Goal: Information Seeking & Learning: Learn about a topic

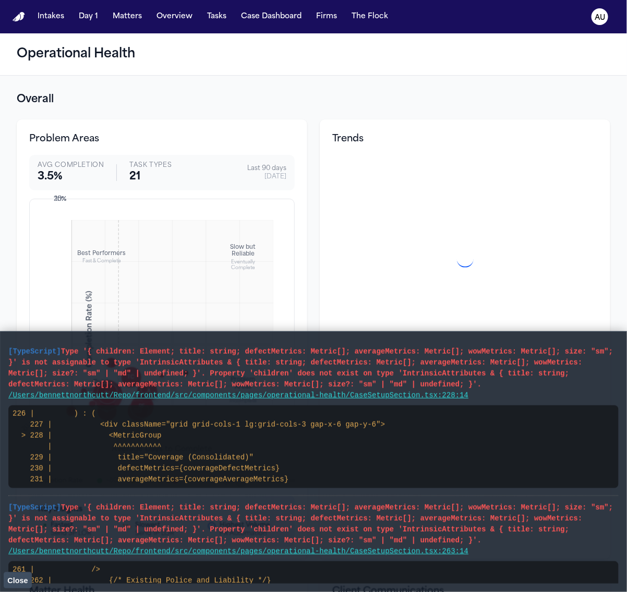
click at [278, 385] on span "Type '{ children: Element; title: string; defectMetrics: Metric[]; averageMetri…" at bounding box center [310, 367] width 604 height 41
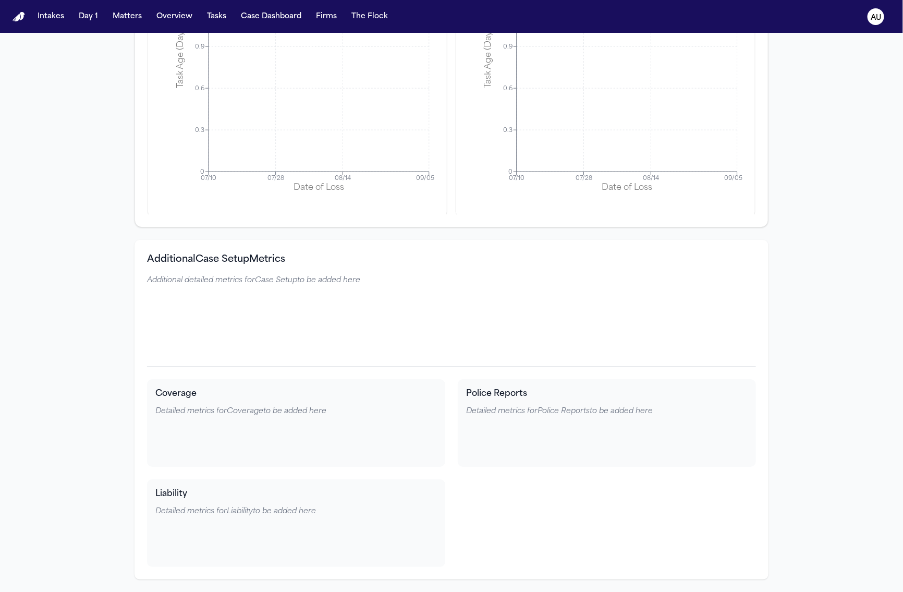
scroll to position [2795, 0]
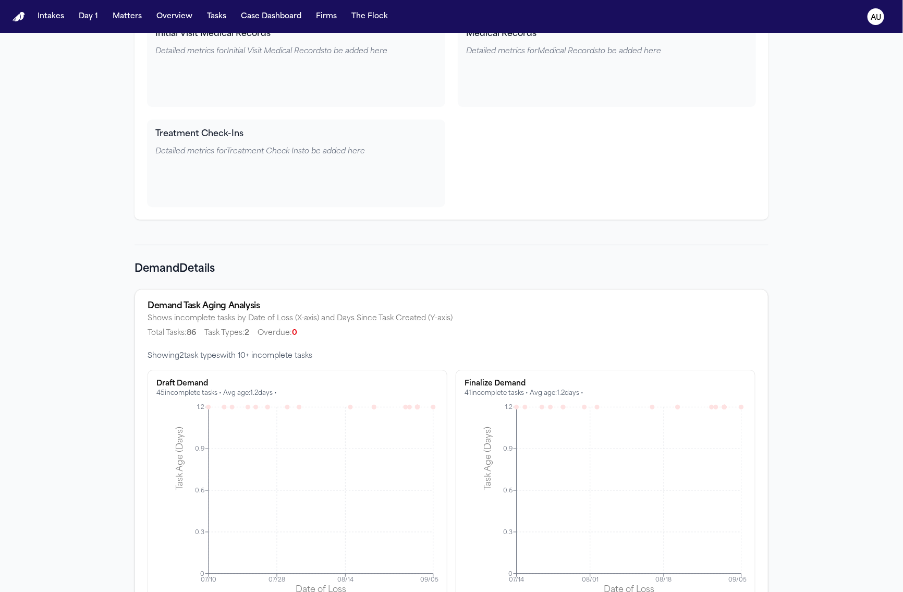
scroll to position [5228, 0]
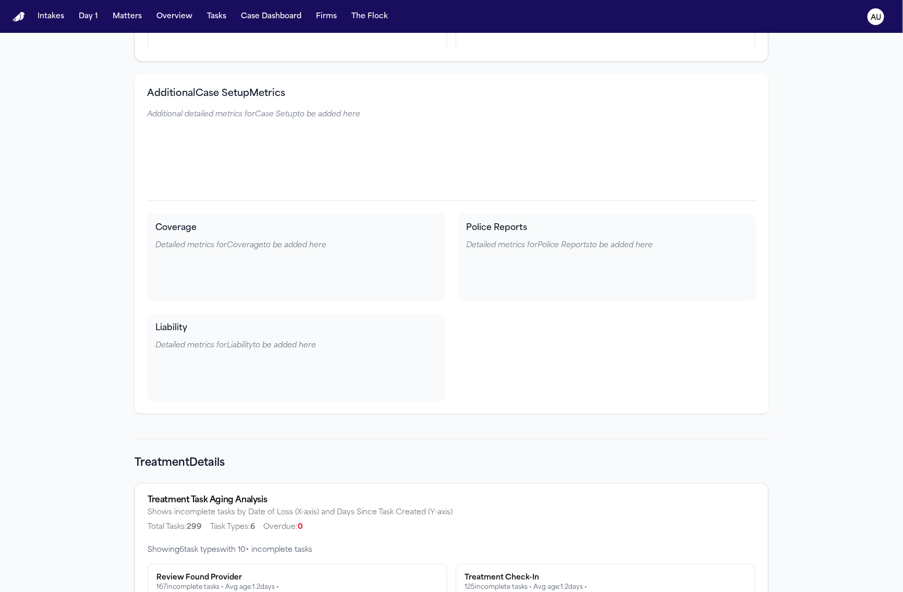
scroll to position [3501, 0]
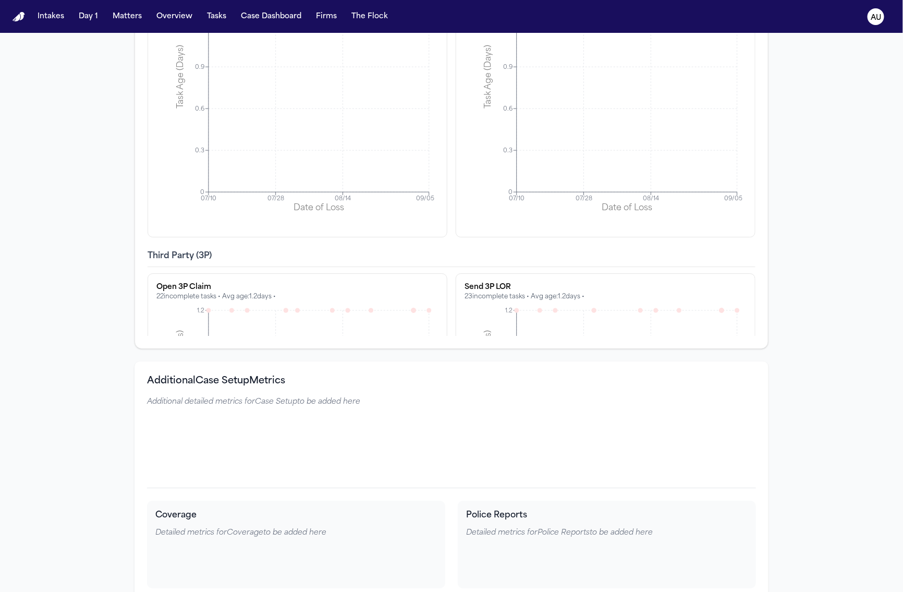
scroll to position [491, 0]
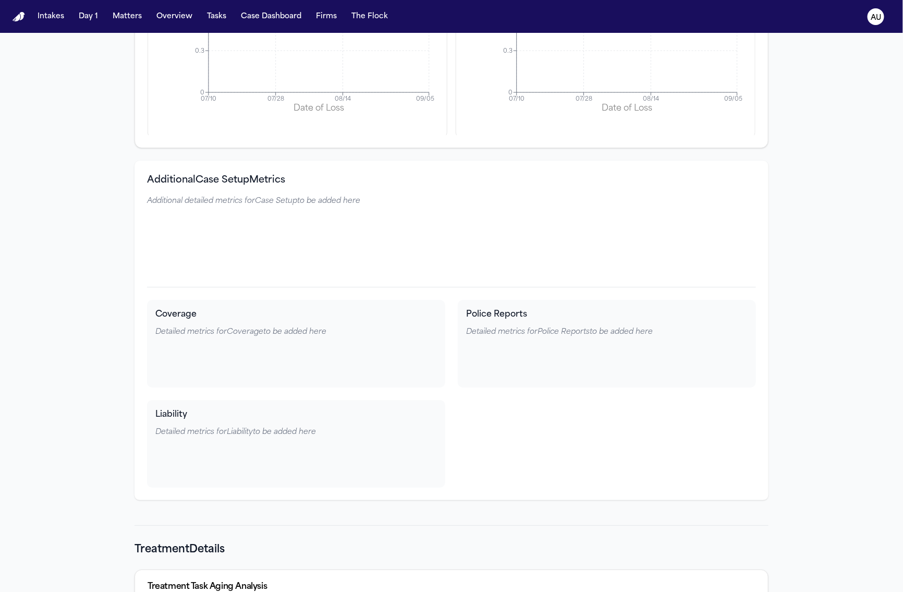
scroll to position [3429, 0]
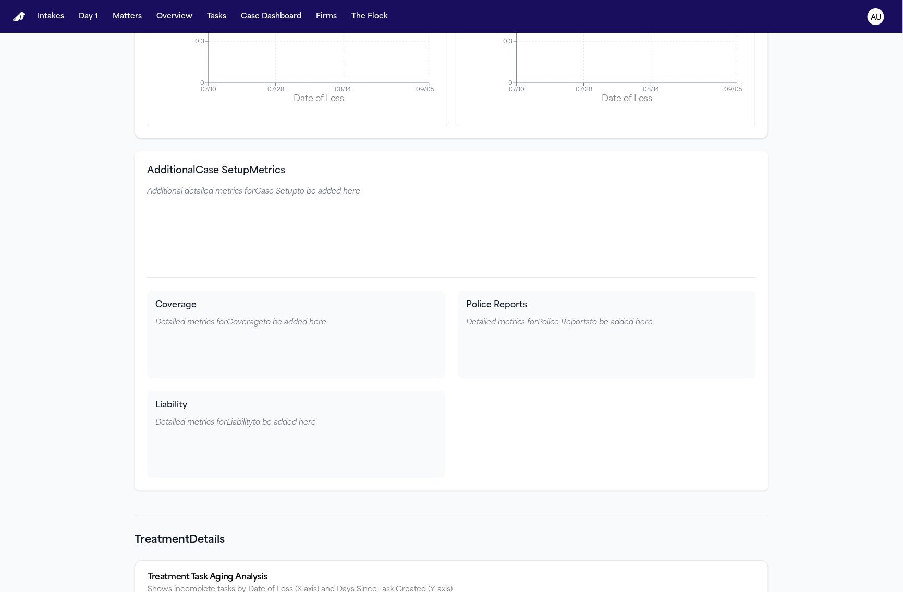
click at [265, 165] on h3 "Additional Case Setup Metrics" at bounding box center [451, 171] width 609 height 15
copy h3 "Additional Case Setup Metrics"
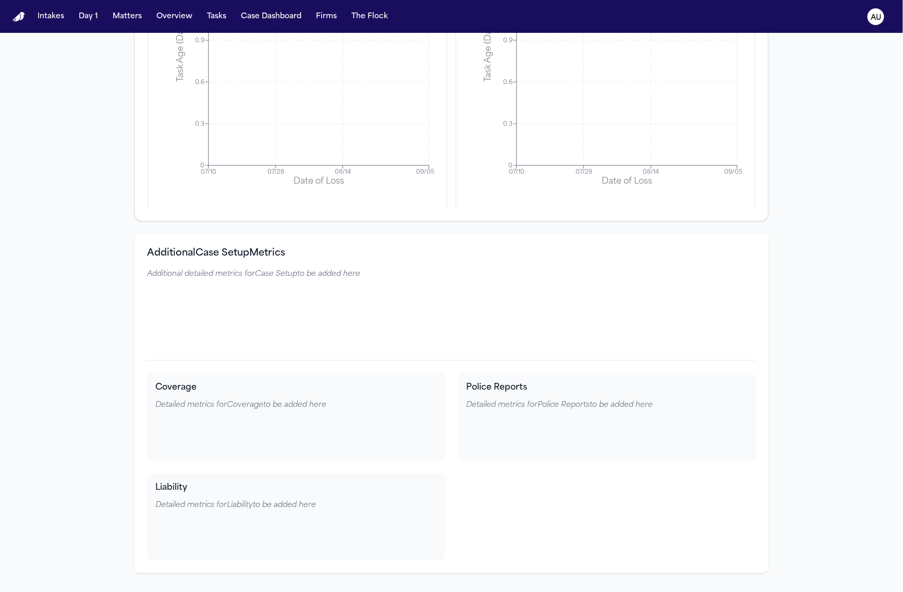
scroll to position [3366, 0]
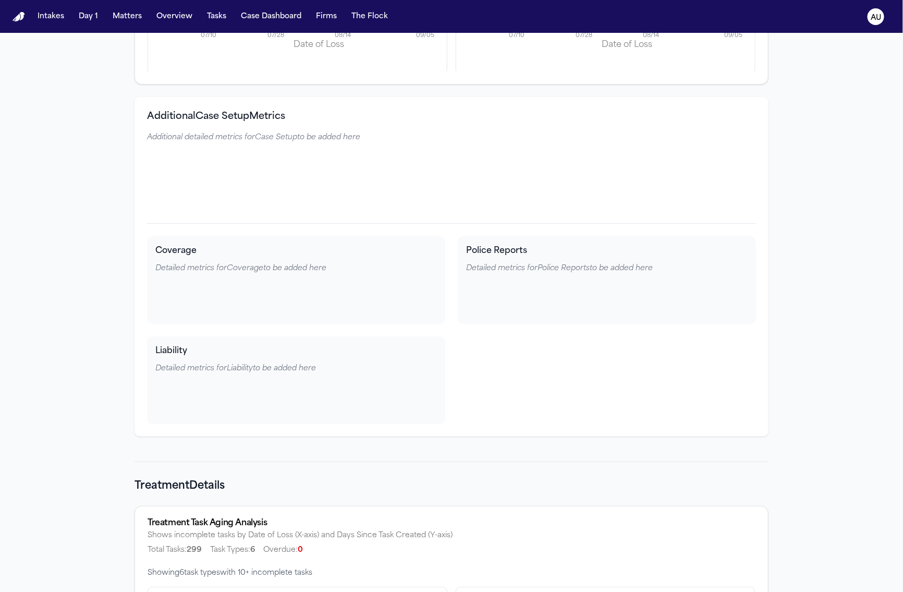
scroll to position [3485, 0]
click at [194, 113] on h3 "Additional Case Setup Metrics" at bounding box center [451, 114] width 609 height 15
copy h3 "Additional Case Setup Metrics"
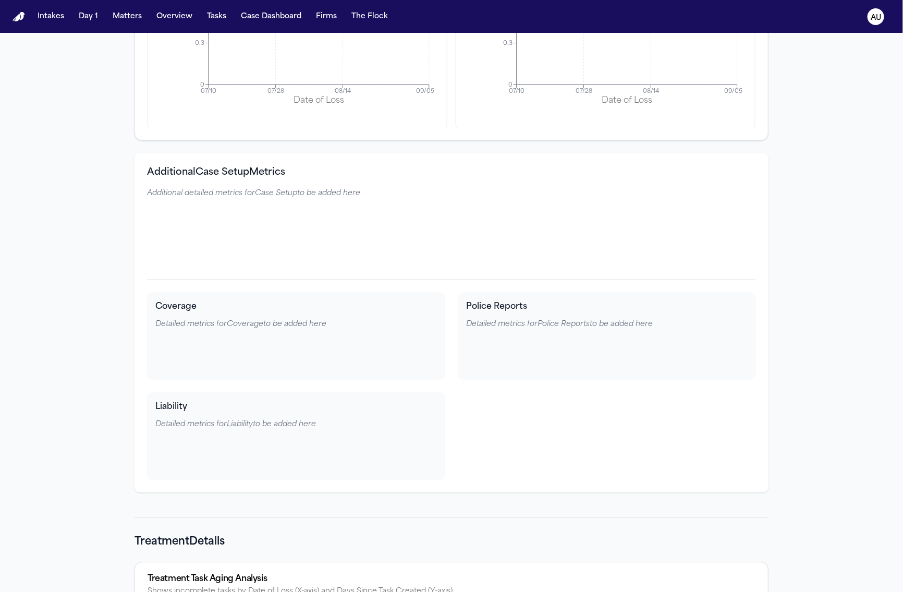
scroll to position [2772, 0]
click at [493, 299] on h4 "Police Reports" at bounding box center [606, 305] width 281 height 13
copy h4 "Police Reports"
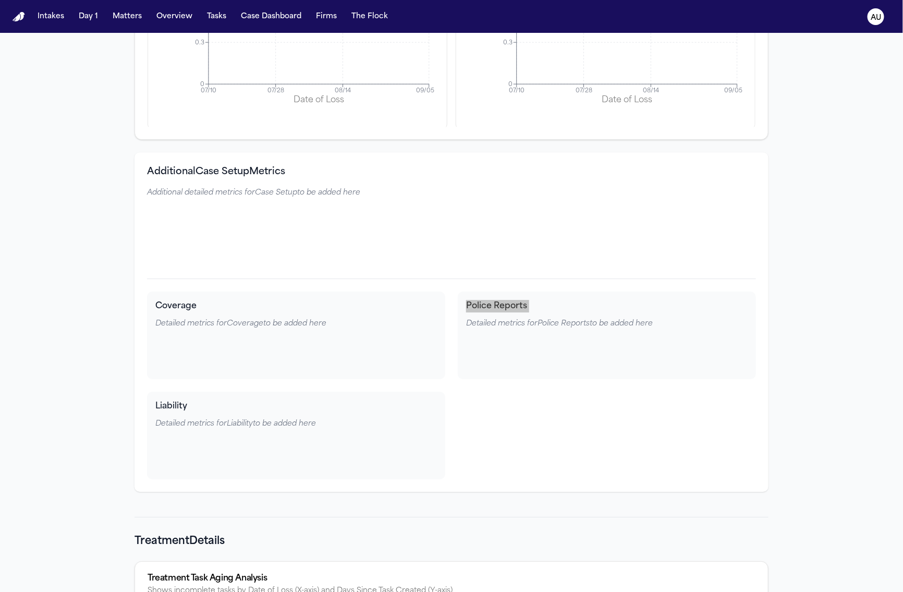
scroll to position [3427, 0]
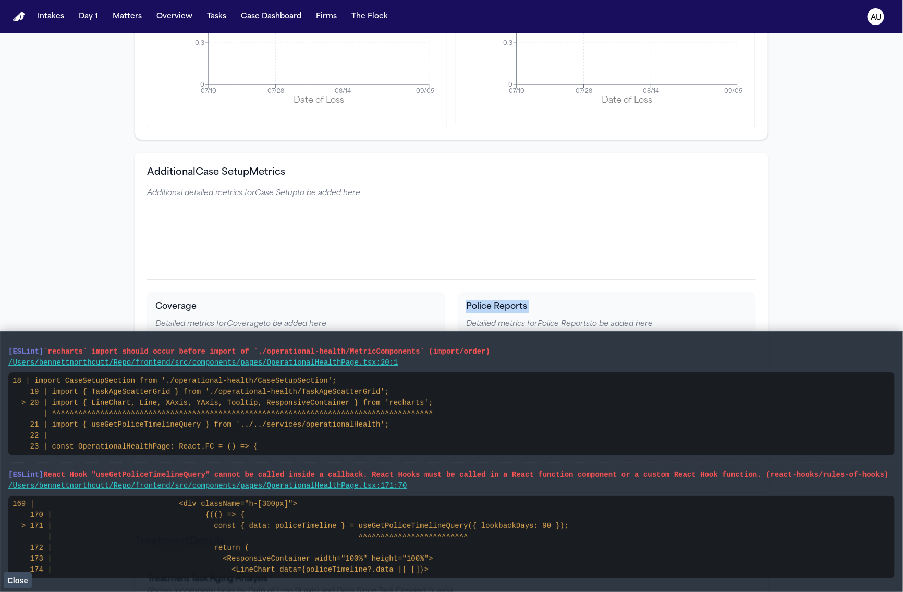
click at [287, 386] on pre "18 | import CaseSetupSection from './operational-health/CaseSetupSection'; 19 |…" at bounding box center [451, 413] width 886 height 83
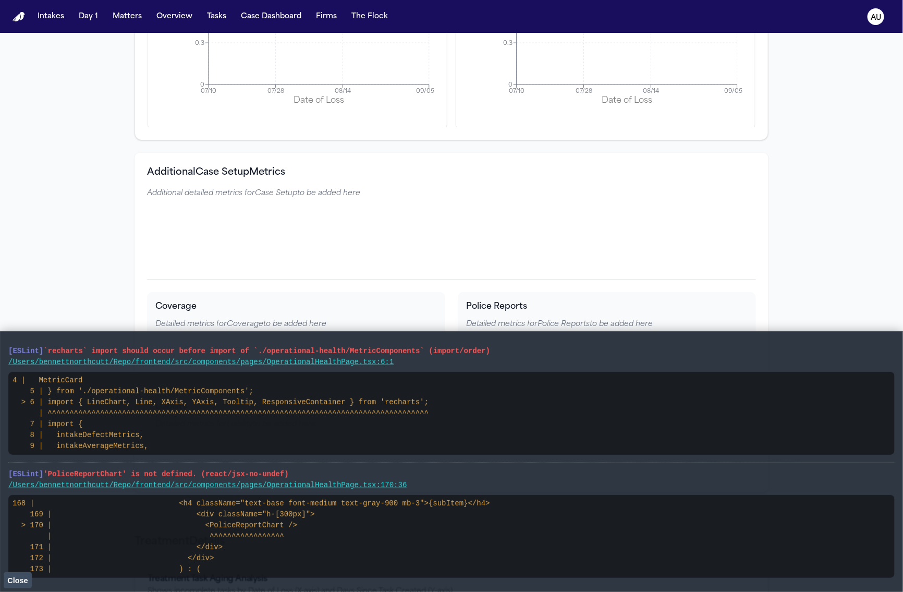
scroll to position [143, 0]
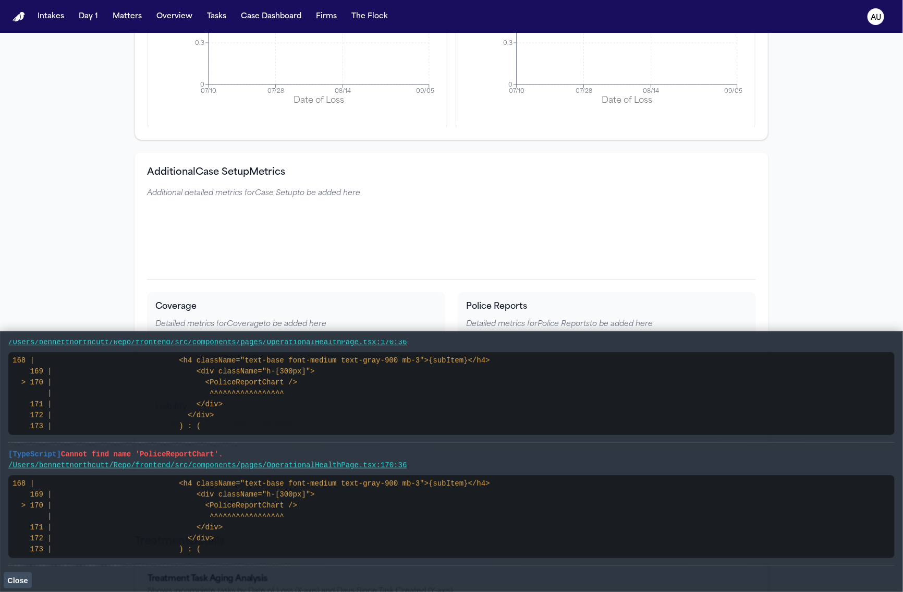
drag, startPoint x: 183, startPoint y: 479, endPoint x: 493, endPoint y: 438, distance: 312.3
click at [0, 0] on div "Intakes Day 1 Matters Overview Tasks Case Dashboard Firms The Flock AU Operatio…" at bounding box center [451, 296] width 903 height 592
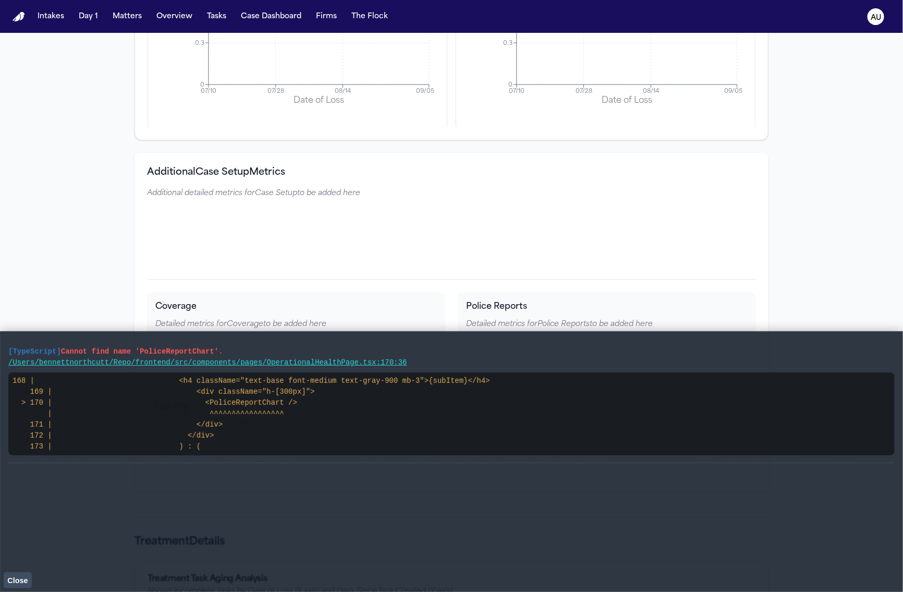
scroll to position [0, 0]
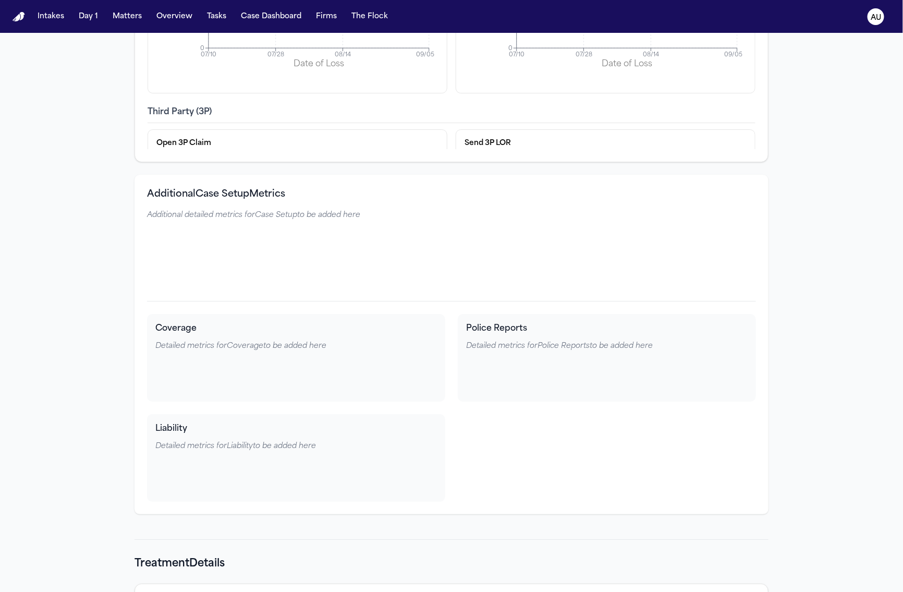
scroll to position [3537, 0]
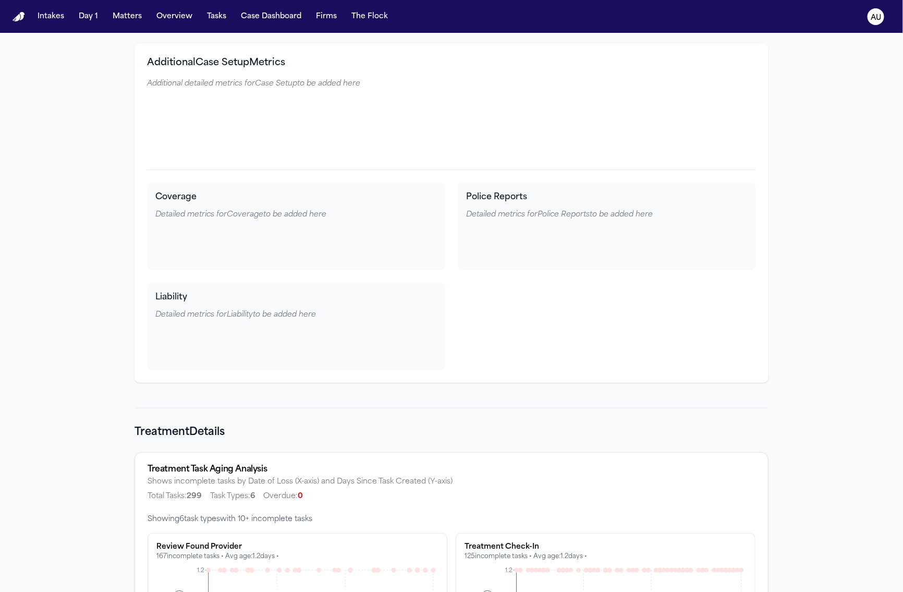
click at [257, 64] on h3 "Additional Case Setup Metrics" at bounding box center [451, 63] width 609 height 15
copy h3 "Additional Case Setup Metrics"
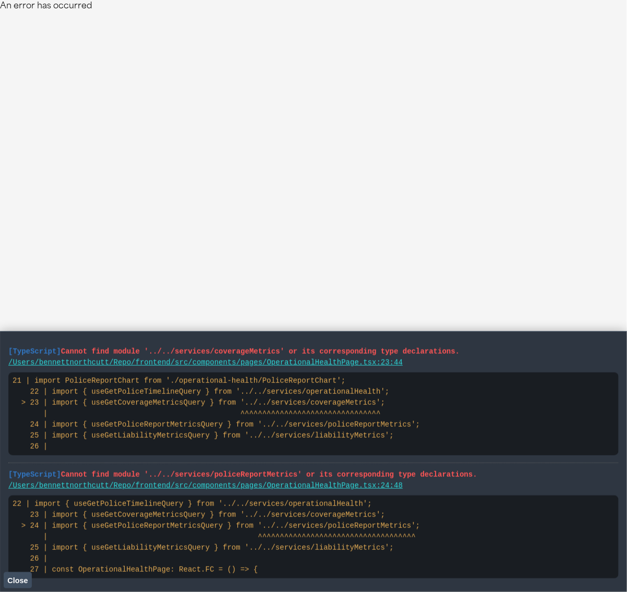
scroll to position [928, 0]
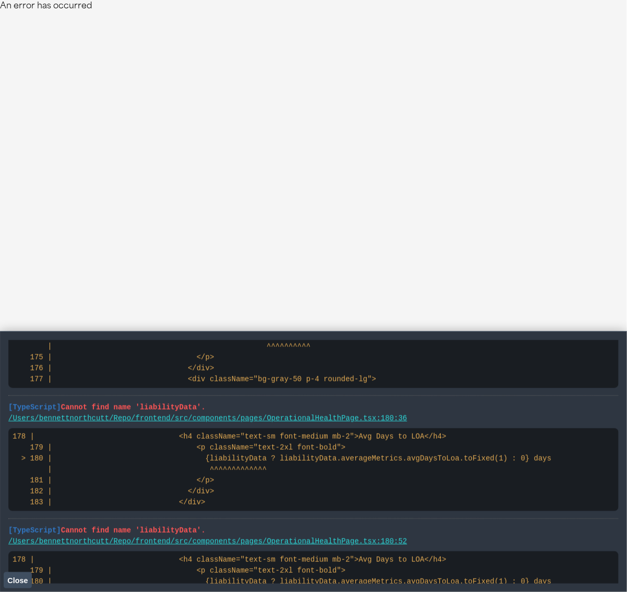
click at [585, 13] on html "An error has occurred -500" at bounding box center [313, 6] width 627 height 13
click at [365, 452] on code "178 | <h4 className="text-sm font-medium mb-2">Avg Days to LOA</h4> 179 | <p cl…" at bounding box center [282, 469] width 538 height 74
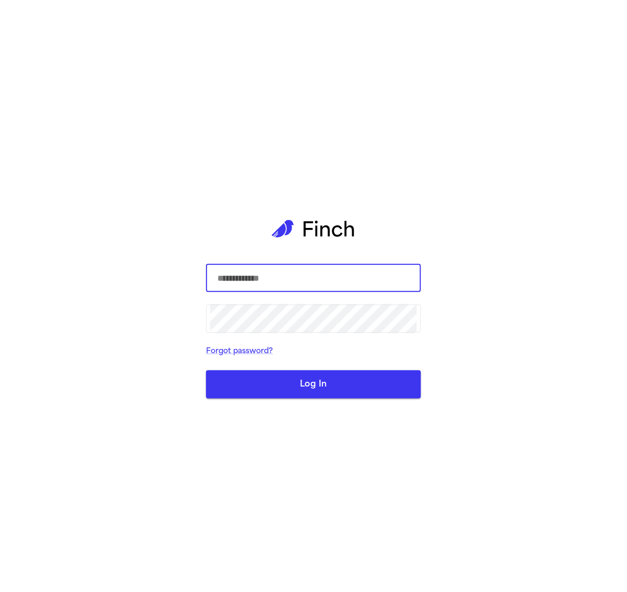
click at [341, 287] on input "text" at bounding box center [313, 277] width 206 height 29
click at [340, 281] on input "text" at bounding box center [313, 277] width 206 height 29
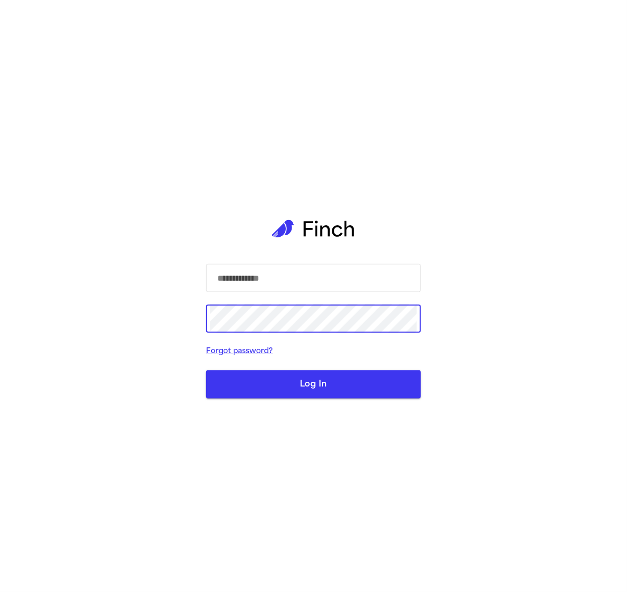
click at [338, 282] on input "text" at bounding box center [313, 277] width 206 height 29
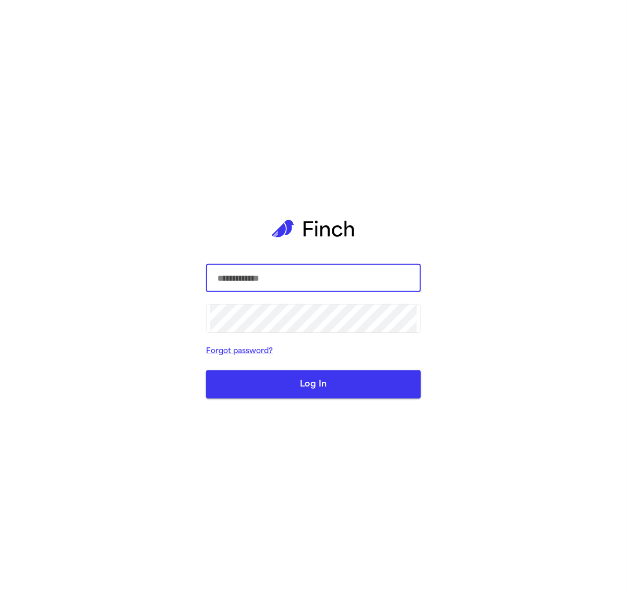
click at [0, 591] on com-1password-button at bounding box center [0, 592] width 0 height 0
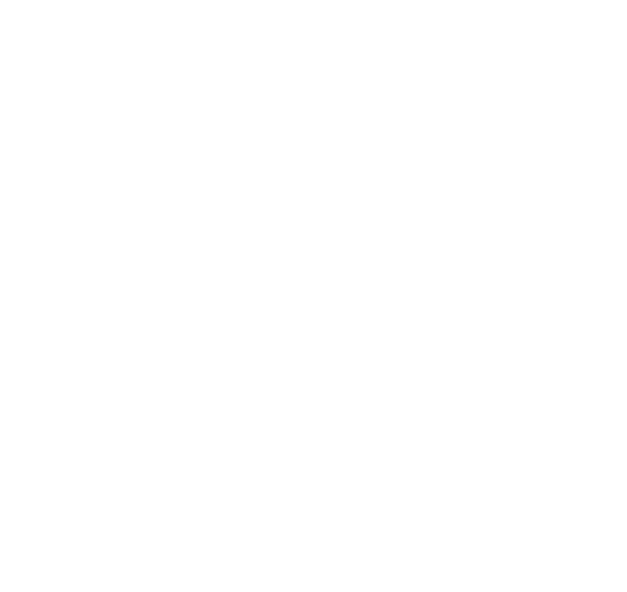
click at [626, 4] on html at bounding box center [313, 2] width 627 height 4
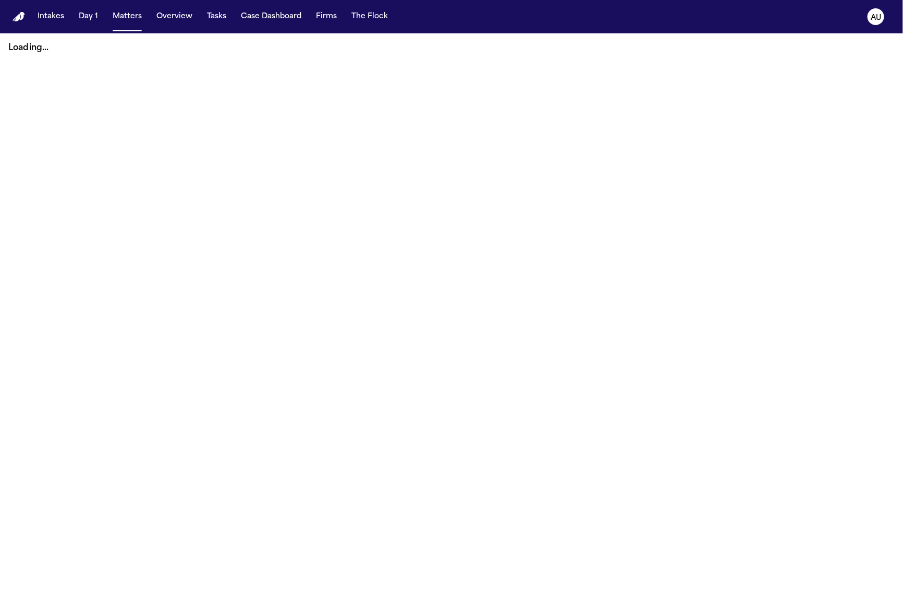
click at [445, 359] on main "Loading..." at bounding box center [451, 312] width 903 height 558
click at [626, 22] on icon "AU" at bounding box center [875, 16] width 17 height 17
click at [626, 19] on text "AU" at bounding box center [876, 17] width 10 height 7
click at [626, 16] on text "AU" at bounding box center [876, 17] width 10 height 7
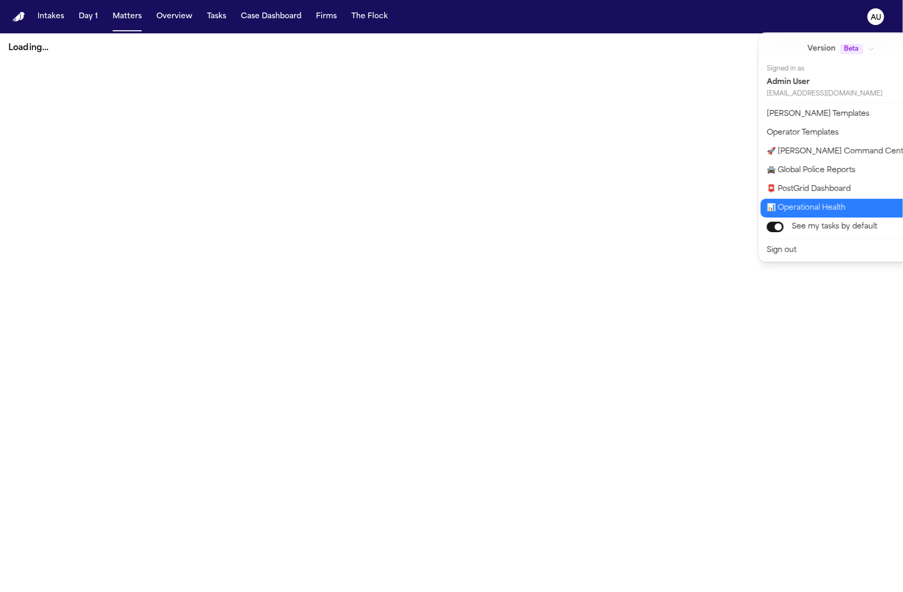
click at [626, 207] on button "📊 Operational Health" at bounding box center [848, 208] width 174 height 19
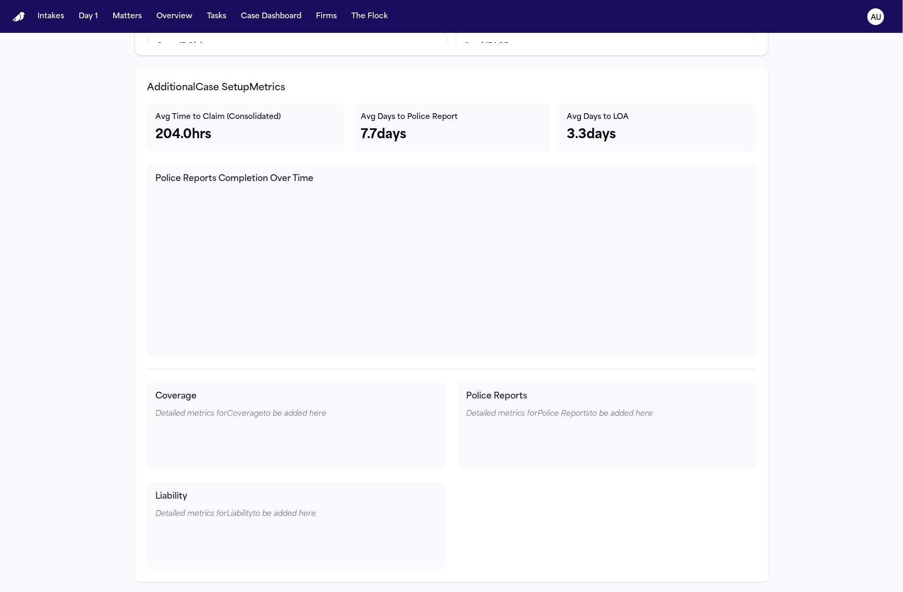
scroll to position [3511, 0]
click at [262, 173] on h4 "Police Reports Completion Over Time" at bounding box center [451, 179] width 592 height 13
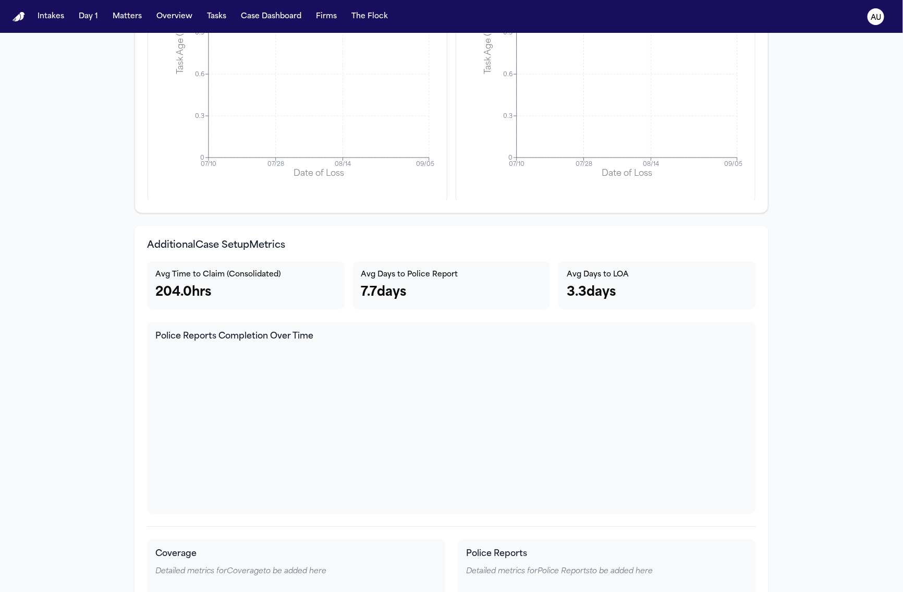
scroll to position [3386, 0]
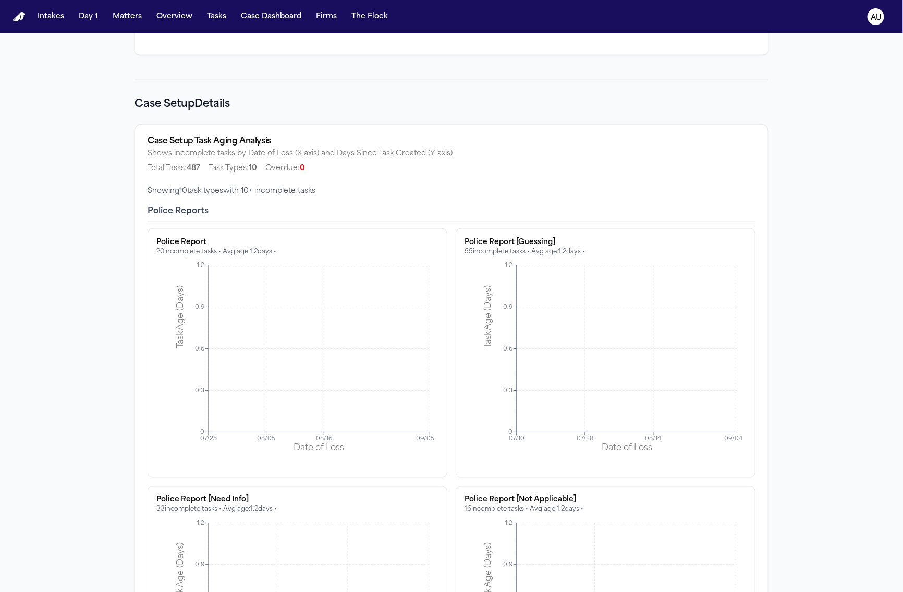
scroll to position [3449, 0]
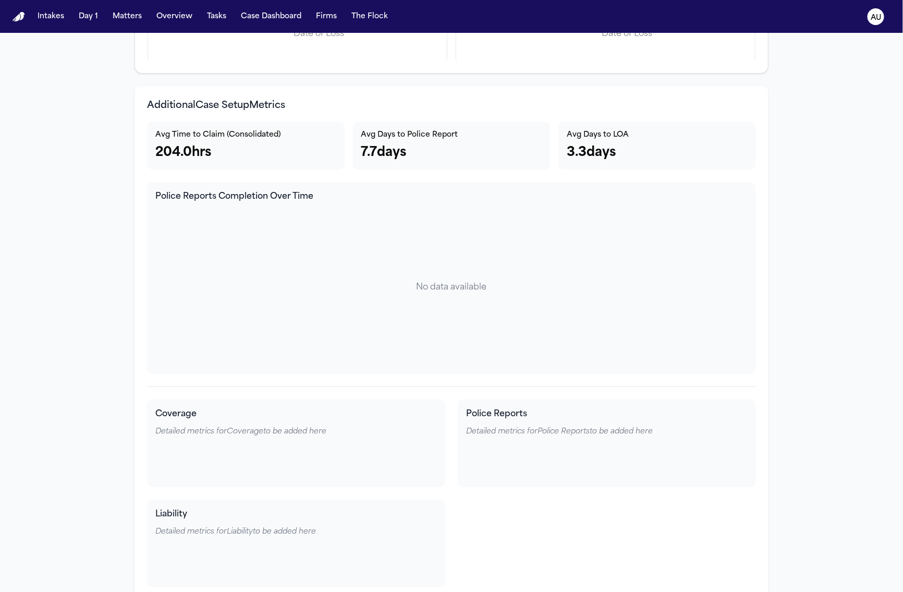
scroll to position [3488, 0]
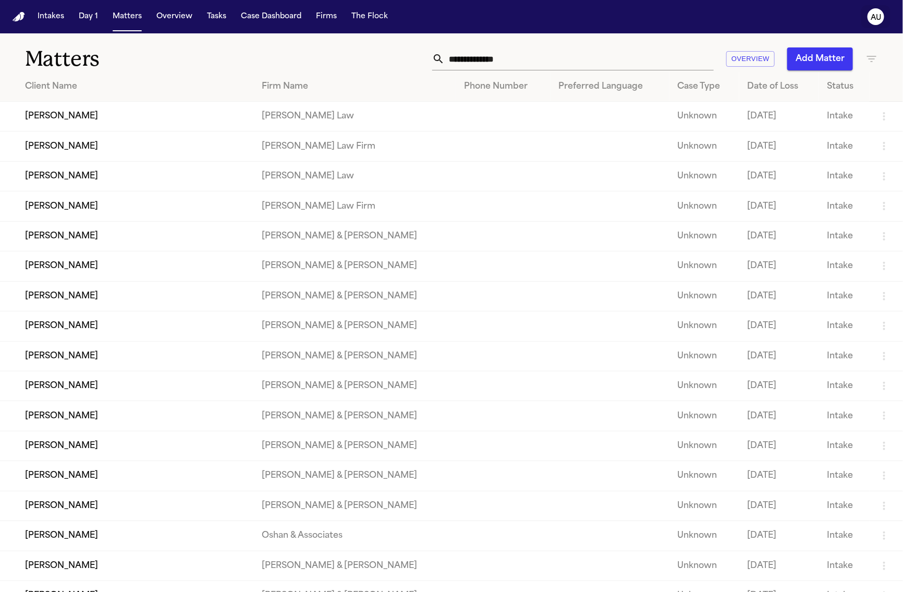
click at [875, 15] on text "AU" at bounding box center [876, 17] width 10 height 7
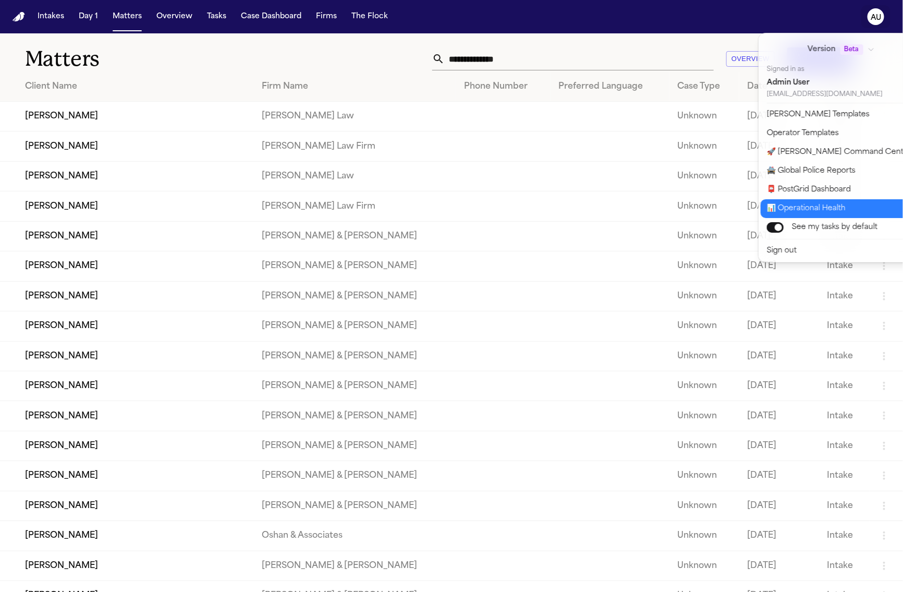
click at [813, 201] on button "📊 Operational Health" at bounding box center [848, 208] width 174 height 19
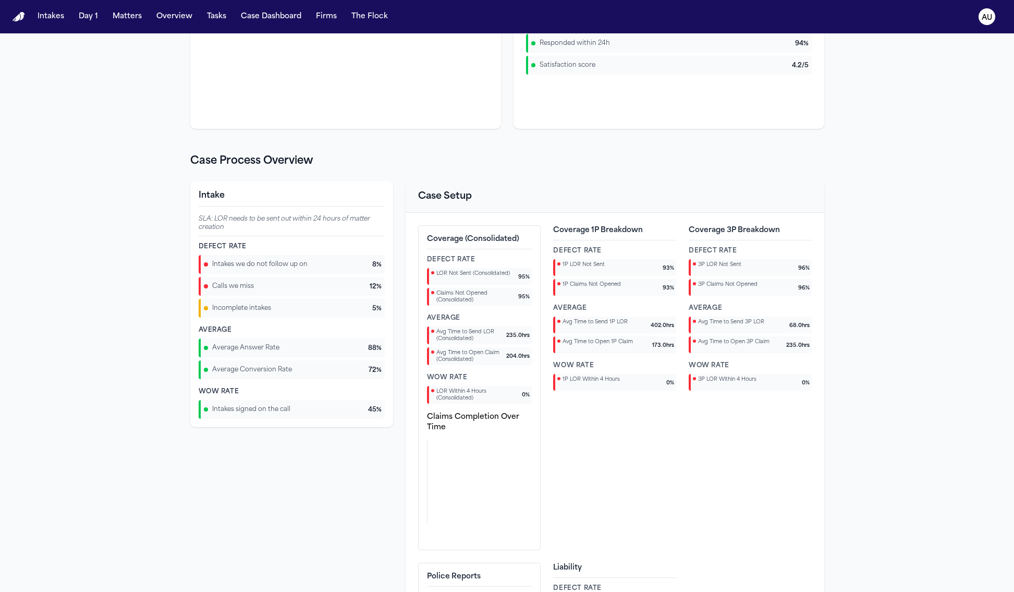
scroll to position [606, 0]
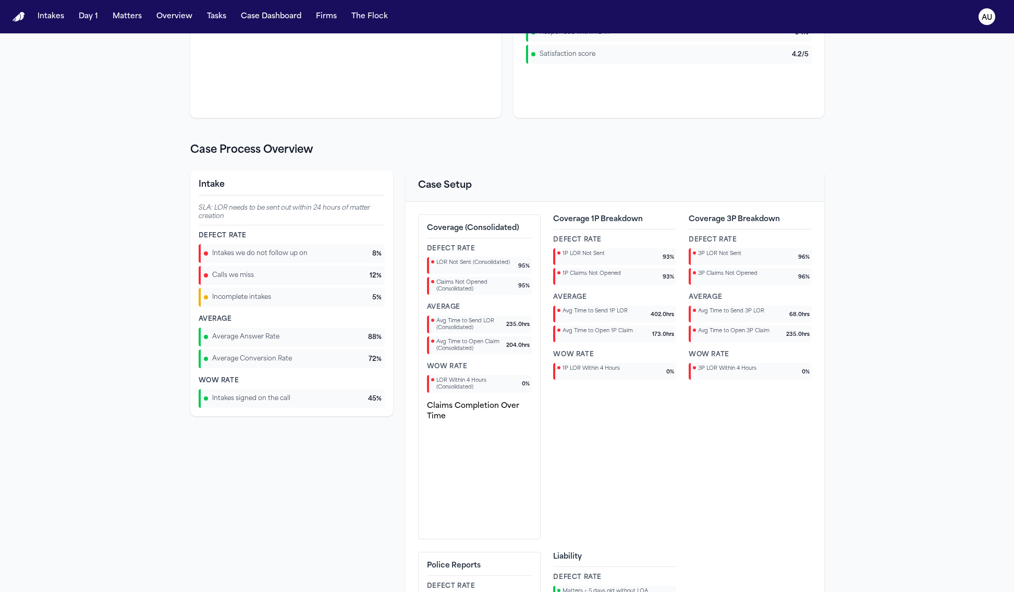
click at [450, 398] on div "Coverage (Consolidated) Defect Rate LOR Not Sent (Consolidated) 95 % Claims Not…" at bounding box center [479, 376] width 123 height 325
click at [450, 401] on h4 "Claims Completion Over Time" at bounding box center [479, 411] width 105 height 21
copy div "Claims Completion Over Time"
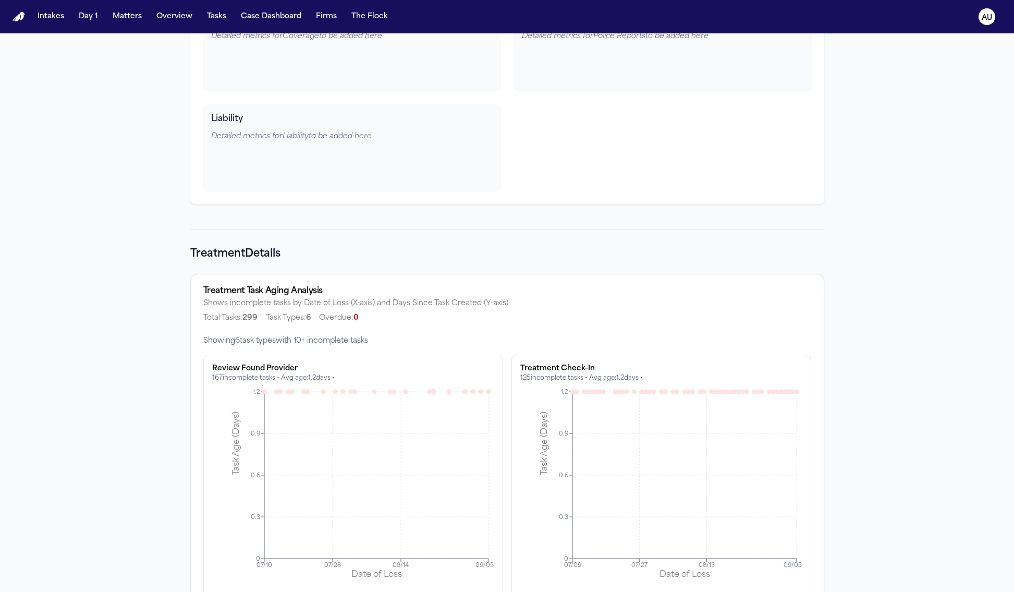
scroll to position [3314, 0]
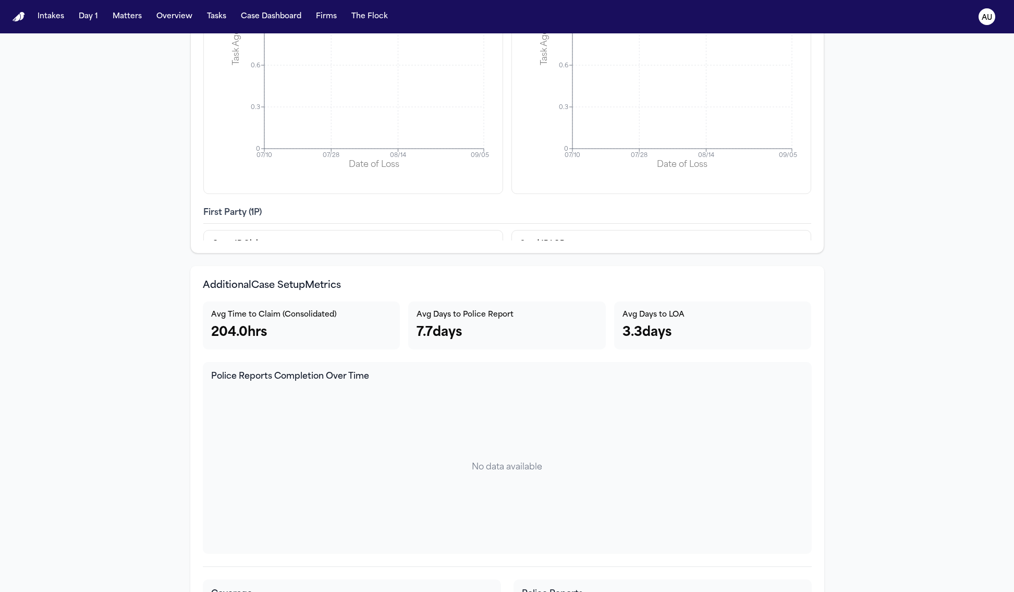
click at [307, 285] on h3 "Additional Case Setup Metrics" at bounding box center [507, 285] width 609 height 15
copy h3 "Additional Case Setup Metrics"
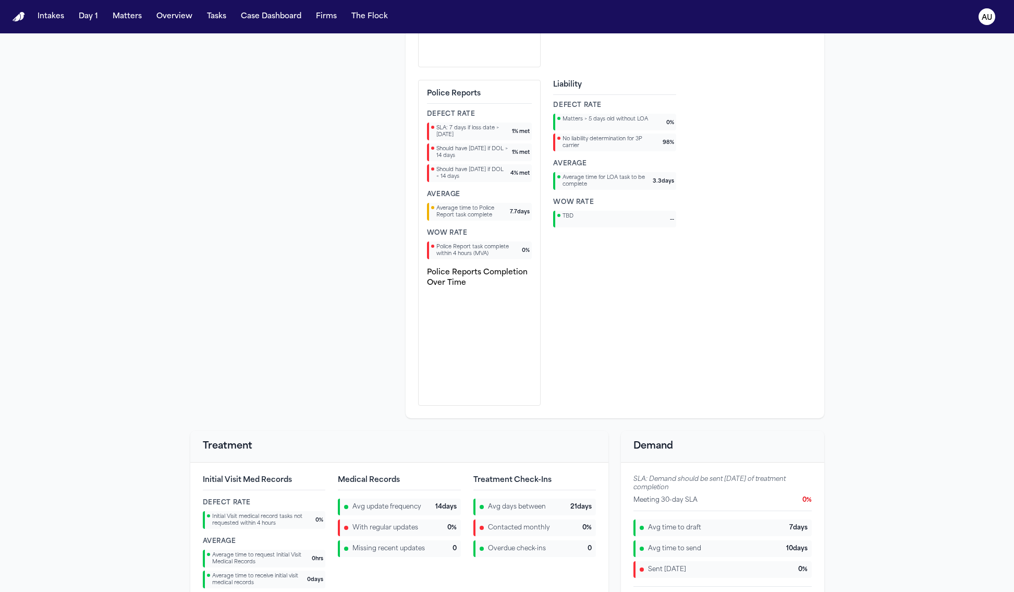
scroll to position [1013, 0]
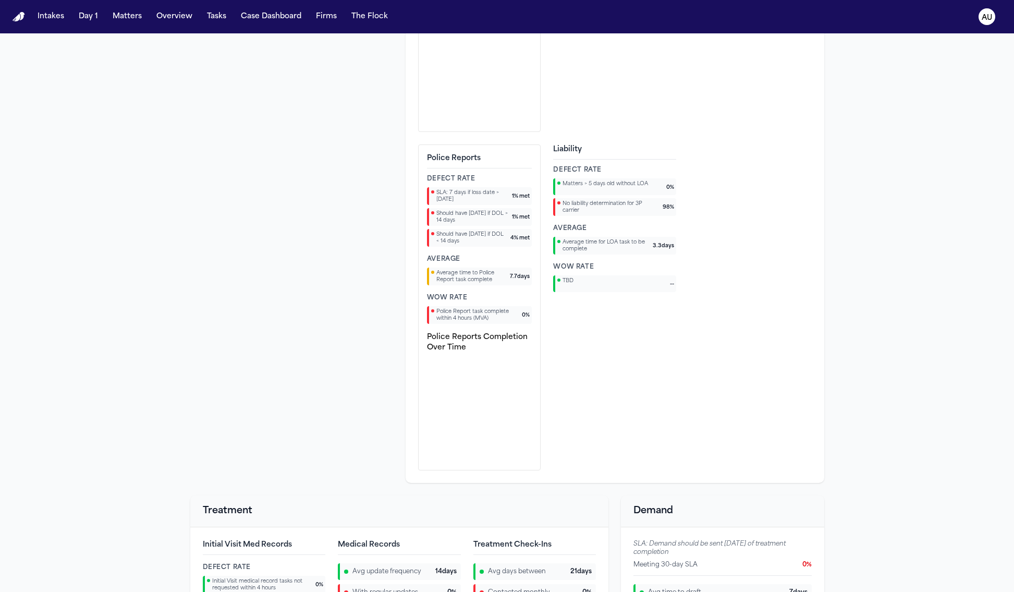
click at [484, 340] on h4 "Police Reports Completion Over Time" at bounding box center [479, 342] width 105 height 21
copy div "Police Reports Completion Over Time"
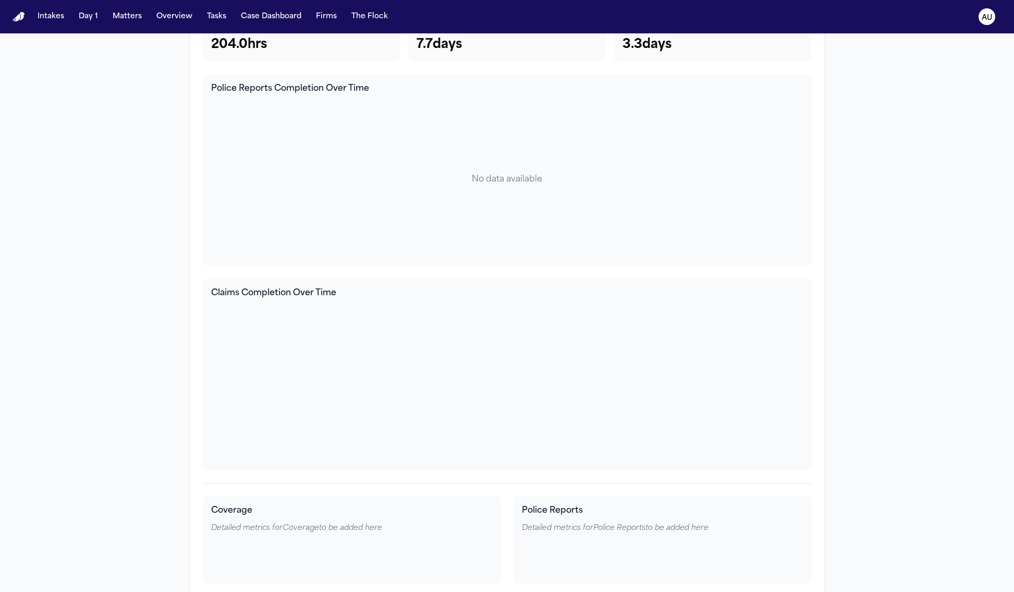
scroll to position [3483, 0]
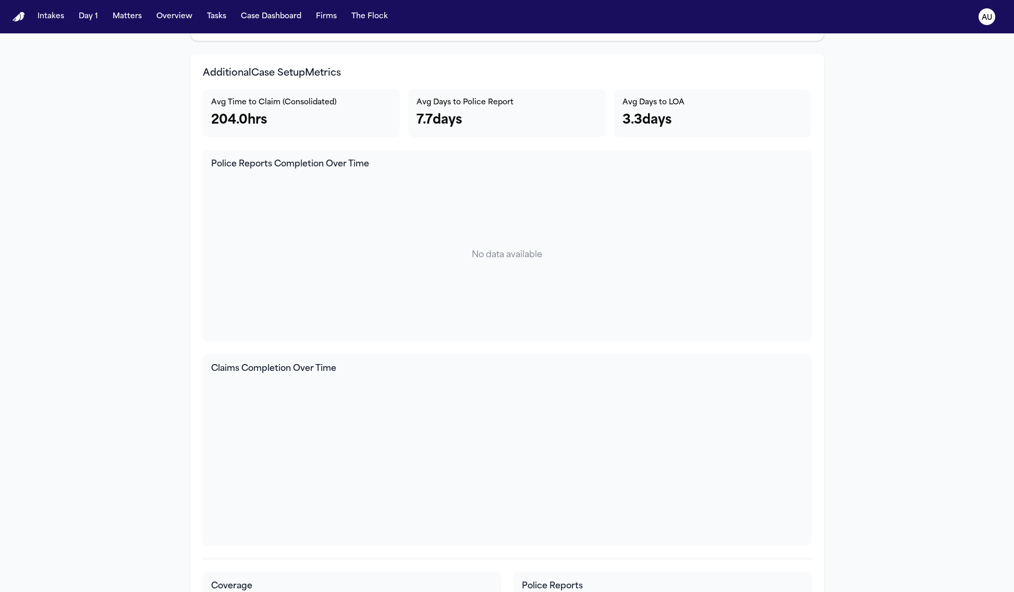
scroll to position [3524, 0]
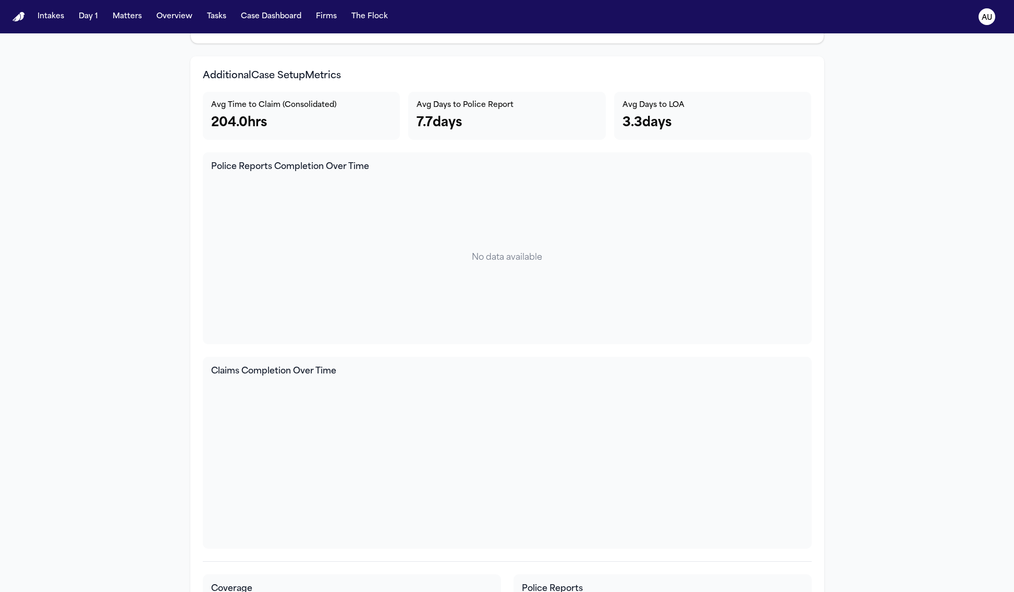
drag, startPoint x: 166, startPoint y: 357, endPoint x: 160, endPoint y: 353, distance: 7.7
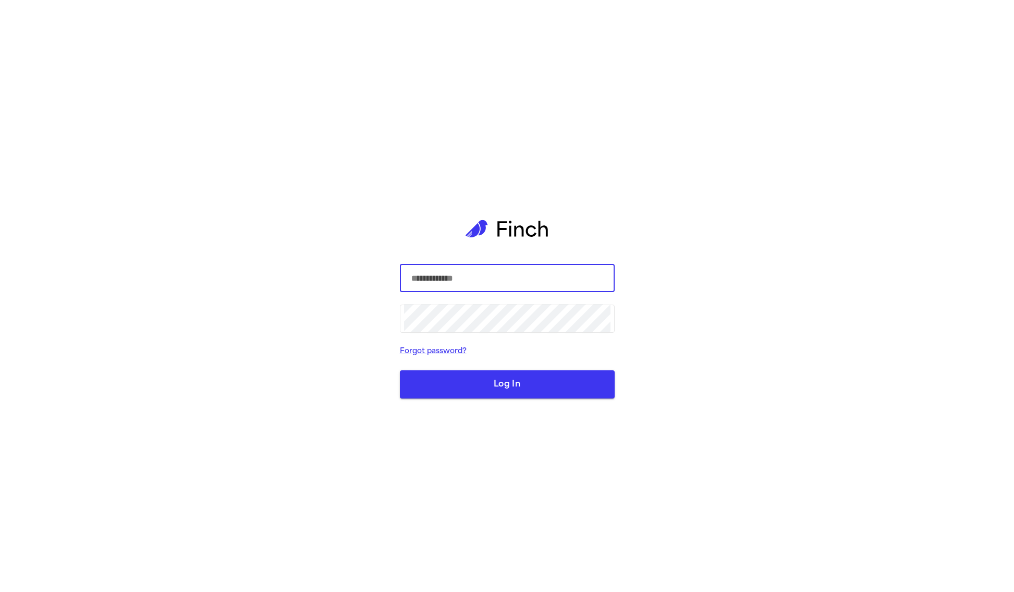
type input "**********"
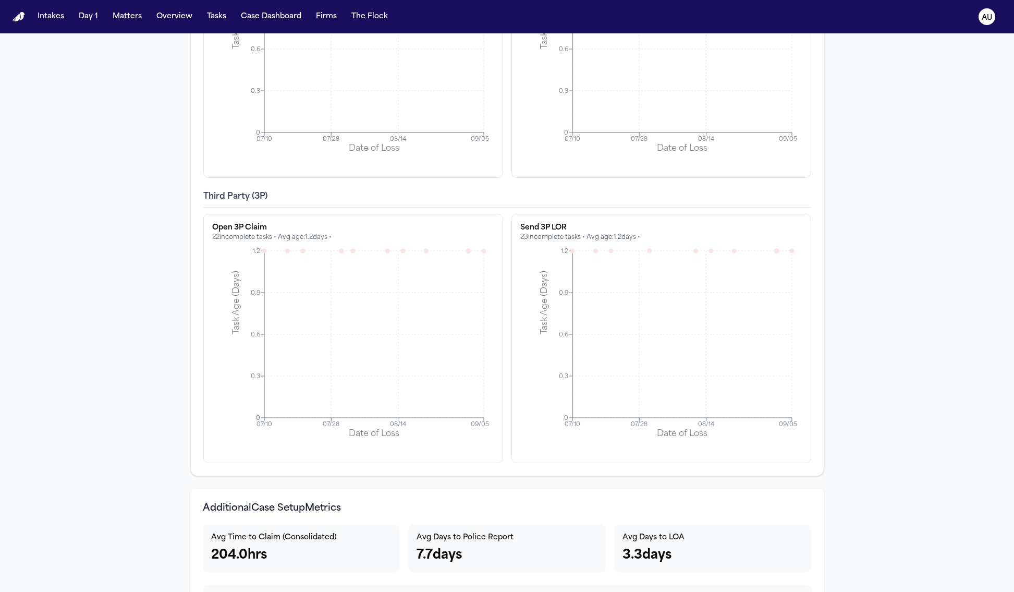
scroll to position [3508, 0]
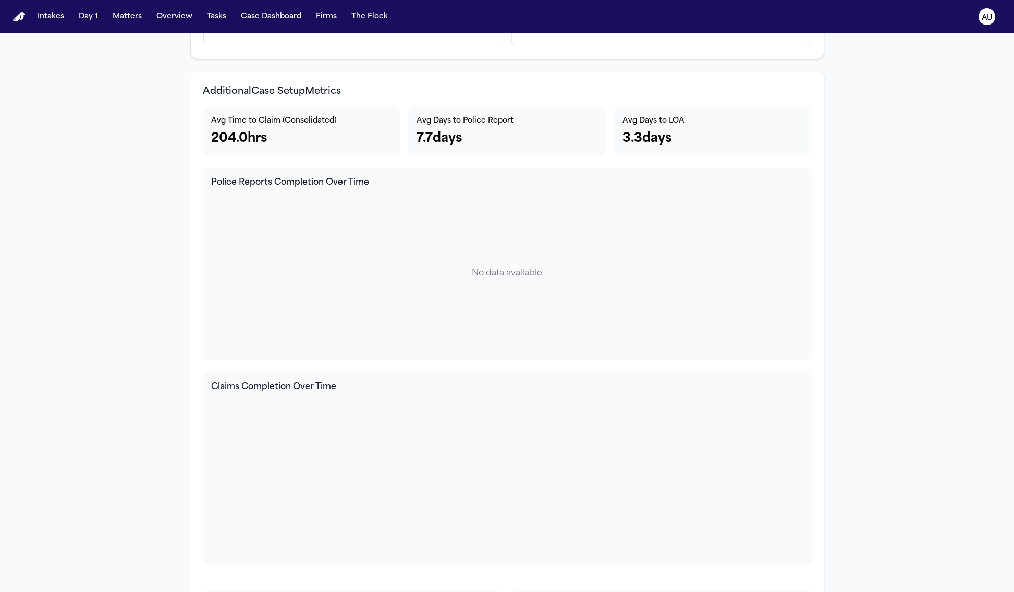
click at [222, 189] on h4 "Police Reports Completion Over Time" at bounding box center [507, 182] width 592 height 13
copy h4 "Police Reports Completion Over Time"
click at [276, 398] on div "Claims Completion Over Time" at bounding box center [507, 468] width 609 height 192
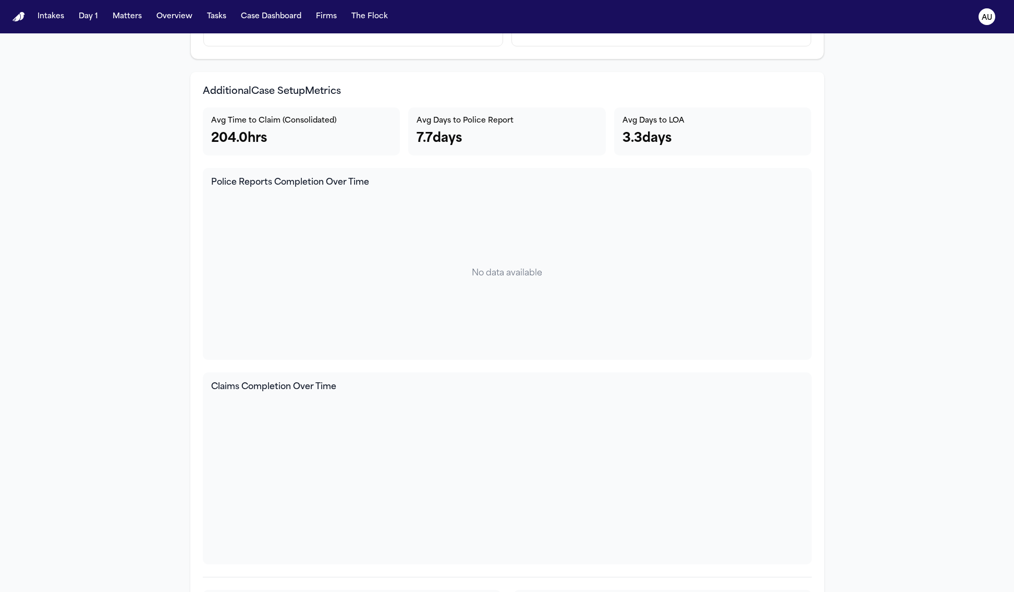
click at [276, 397] on div "Claims Completion Over Time" at bounding box center [507, 468] width 609 height 192
click at [276, 393] on h4 "Claims Completion Over Time" at bounding box center [507, 387] width 592 height 13
copy div "Claims Completion Over Time"
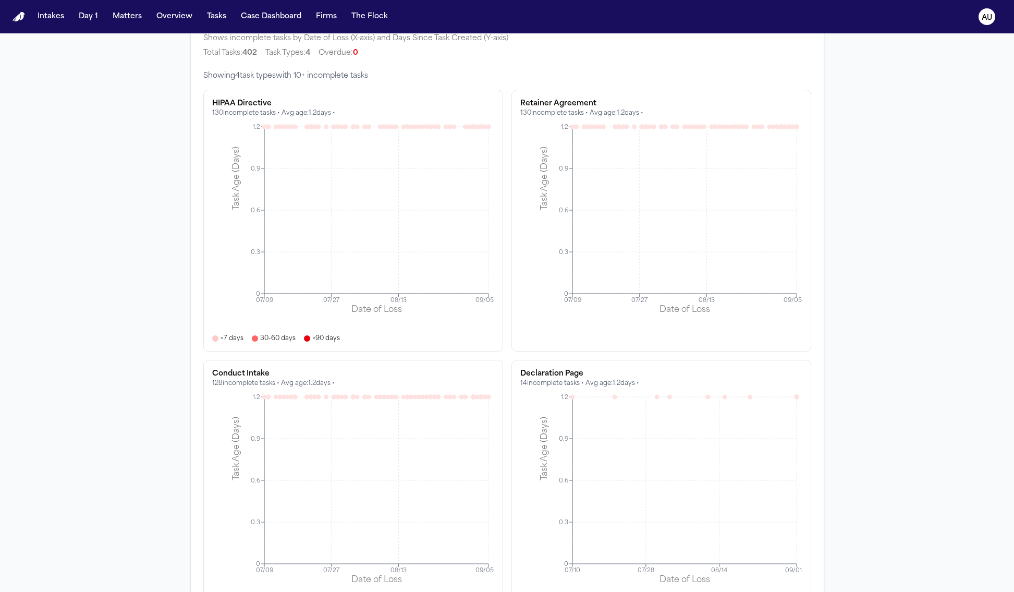
scroll to position [0, 0]
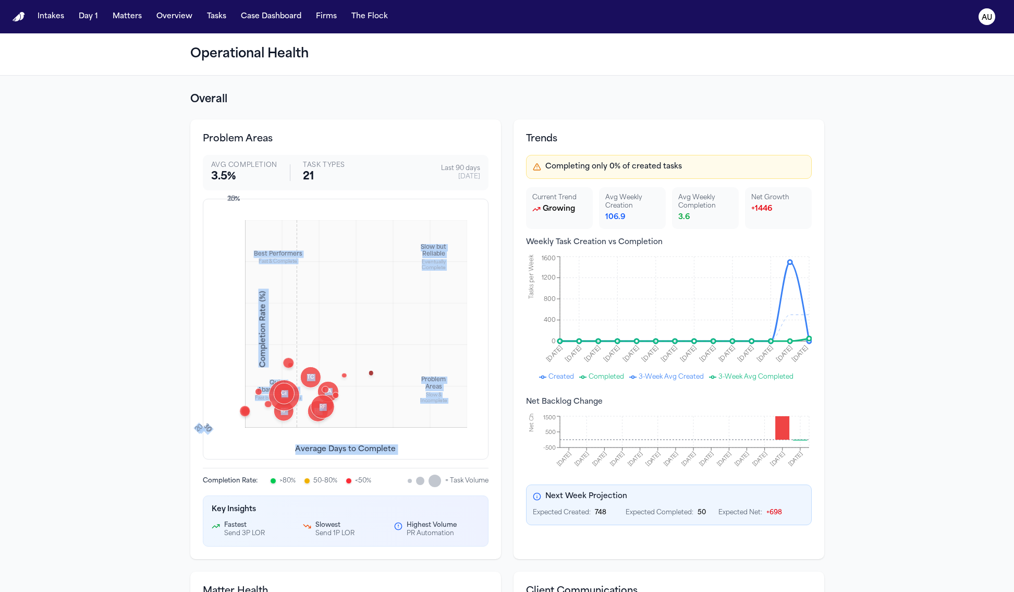
drag, startPoint x: 207, startPoint y: 429, endPoint x: 195, endPoint y: 419, distance: 16.3
click at [203, 423] on div "Best Performers Fast & Complete Slow but Reliable Eventually Complete Quick Aba…" at bounding box center [346, 329] width 286 height 261
click at [212, 205] on div "Best Performers Fast & Complete Slow but Reliable Eventually Complete Quick Aba…" at bounding box center [346, 329] width 286 height 261
drag, startPoint x: 218, startPoint y: 200, endPoint x: 235, endPoint y: 201, distance: 16.7
click at [235, 201] on div "Best Performers Fast & Complete Slow but Reliable Eventually Complete Quick Aba…" at bounding box center [346, 329] width 286 height 261
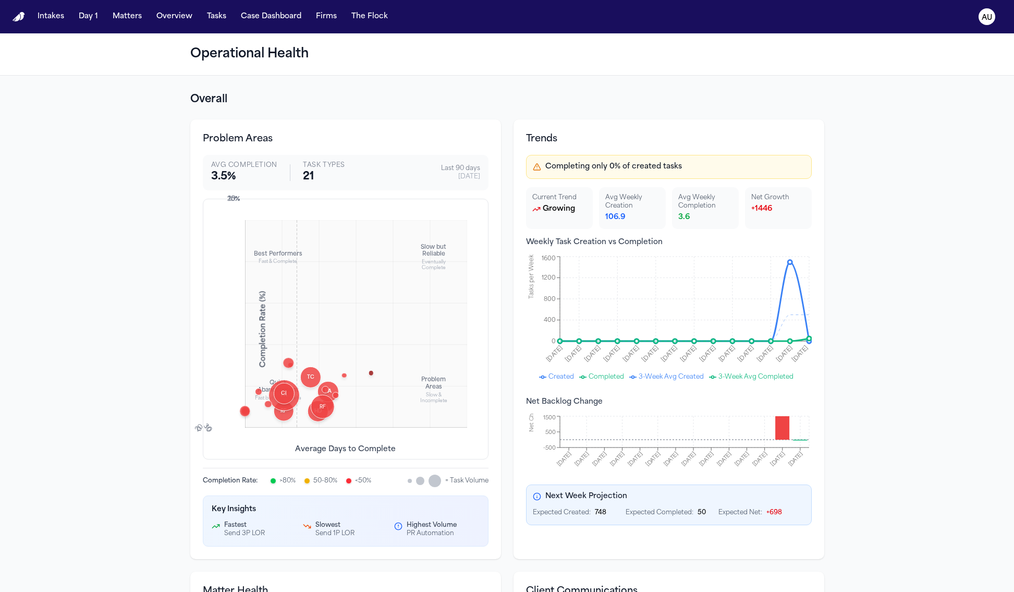
click at [235, 202] on div "Best Performers Fast & Complete Slow but Reliable Eventually Complete Quick Aba…" at bounding box center [346, 329] width 286 height 261
click at [201, 430] on div "30" at bounding box center [207, 428] width 12 height 12
drag, startPoint x: 201, startPoint y: 426, endPoint x: 193, endPoint y: 426, distance: 8.4
click at [203, 425] on div "Best Performers Fast & Complete Slow but Reliable Eventually Complete Quick Aba…" at bounding box center [346, 329] width 286 height 261
click at [211, 428] on div "Best Performers Fast & Complete Slow but Reliable Eventually Complete Quick Aba…" at bounding box center [346, 329] width 286 height 261
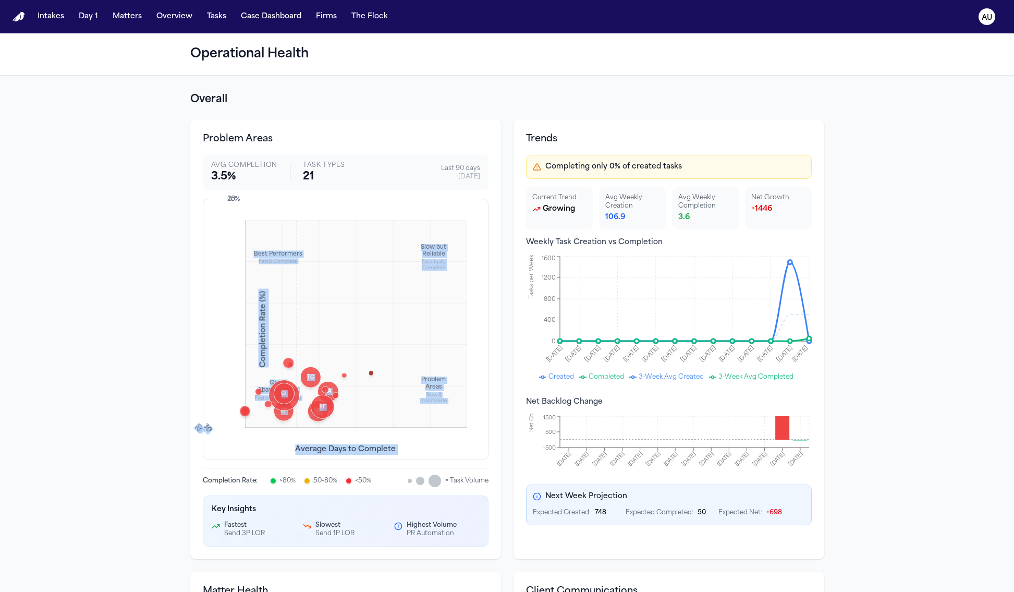
drag, startPoint x: 197, startPoint y: 428, endPoint x: 191, endPoint y: 428, distance: 5.7
click at [203, 428] on div "Best Performers Fast & Complete Slow but Reliable Eventually Complete Quick Aba…" at bounding box center [346, 329] width 286 height 261
click at [201, 430] on div "30" at bounding box center [207, 428] width 12 height 12
drag, startPoint x: 205, startPoint y: 430, endPoint x: 189, endPoint y: 430, distance: 16.7
click at [190, 430] on div "Problem Areas Avg Completion 3.5 % Task Types 21 Last 90 days 9/9/2025 Best Per…" at bounding box center [345, 338] width 311 height 439
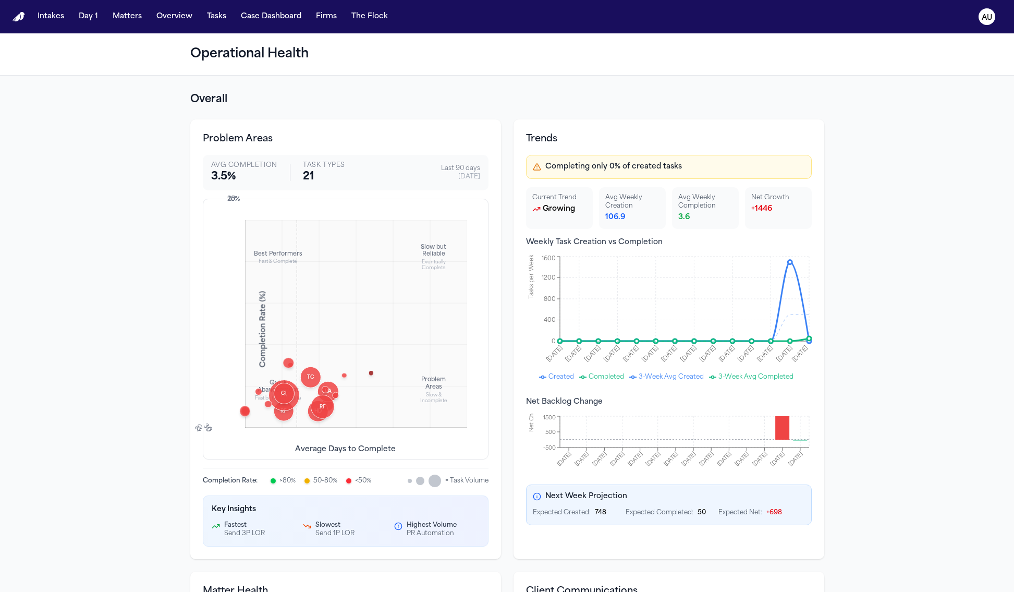
drag, startPoint x: 501, startPoint y: 100, endPoint x: 545, endPoint y: 1, distance: 108.3
click at [0, 0] on div "Intakes Day 1 Matters Overview Tasks Case Dashboard Firms The Flock AU Operatio…" at bounding box center [507, 296] width 1014 height 592
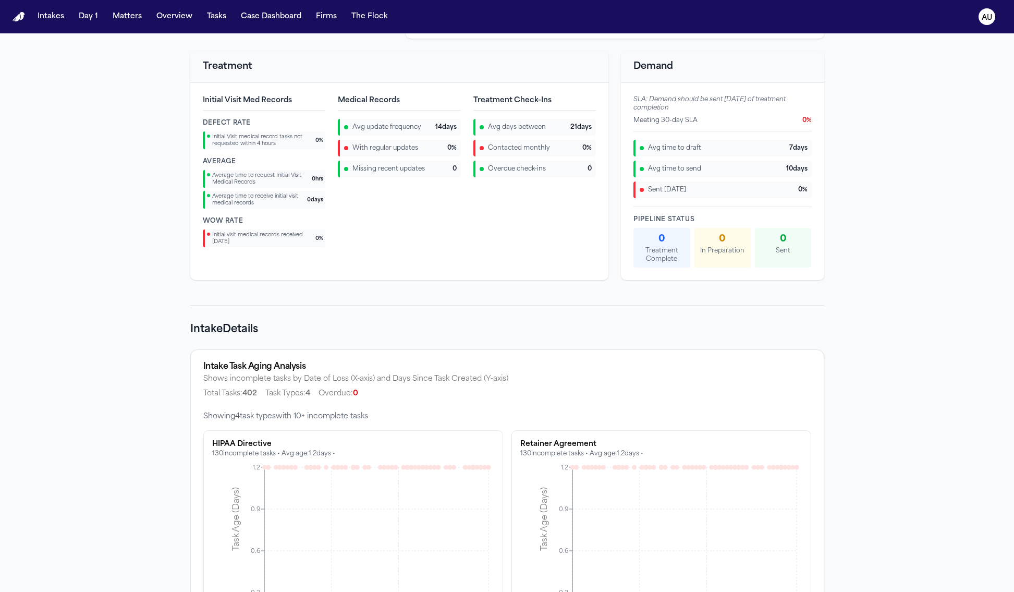
scroll to position [774, 0]
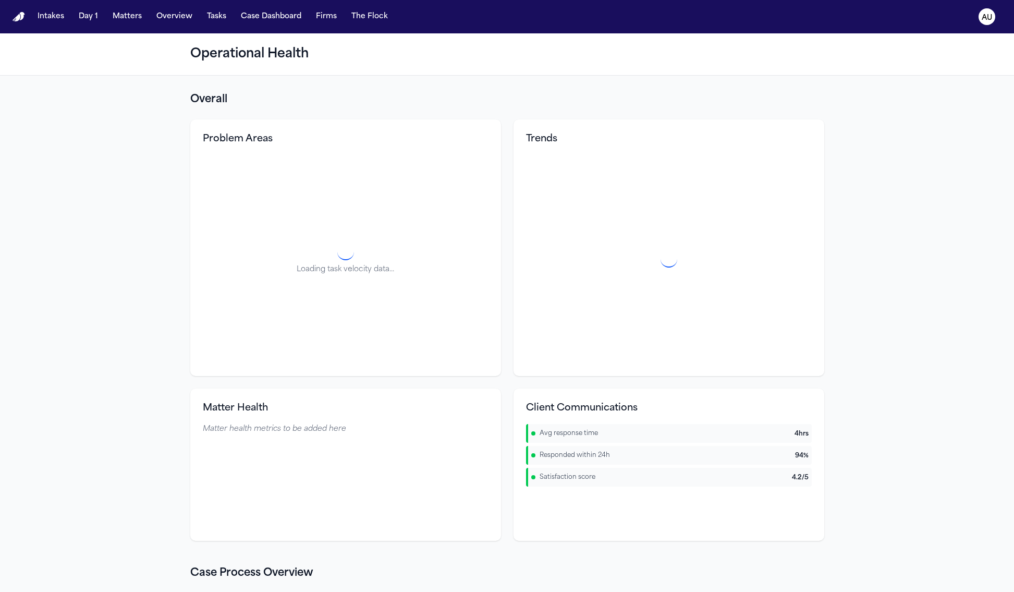
click at [502, 99] on h2 "Overall" at bounding box center [507, 99] width 634 height 15
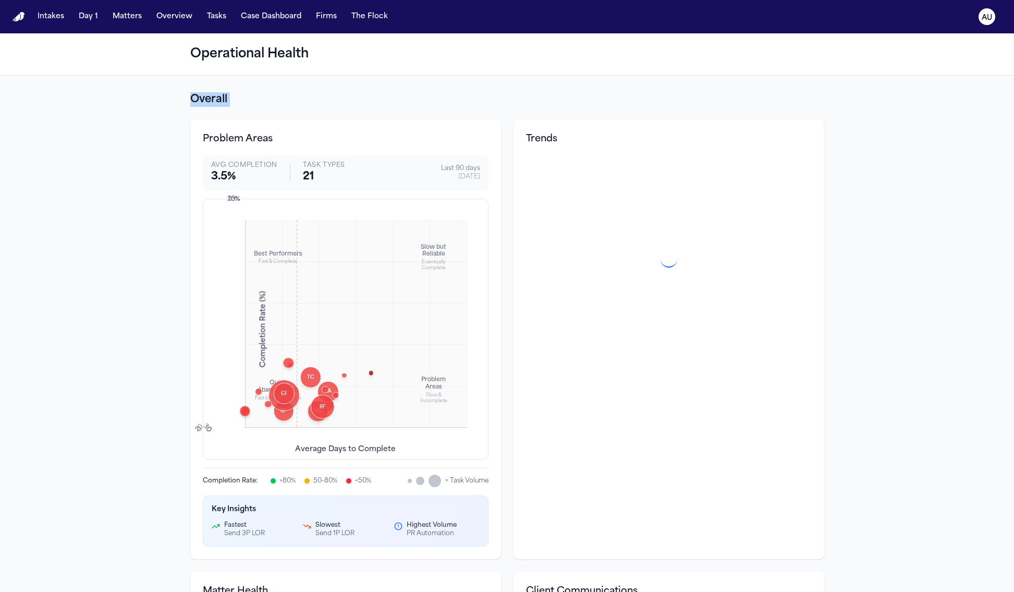
click at [502, 99] on h2 "Overall" at bounding box center [507, 99] width 634 height 15
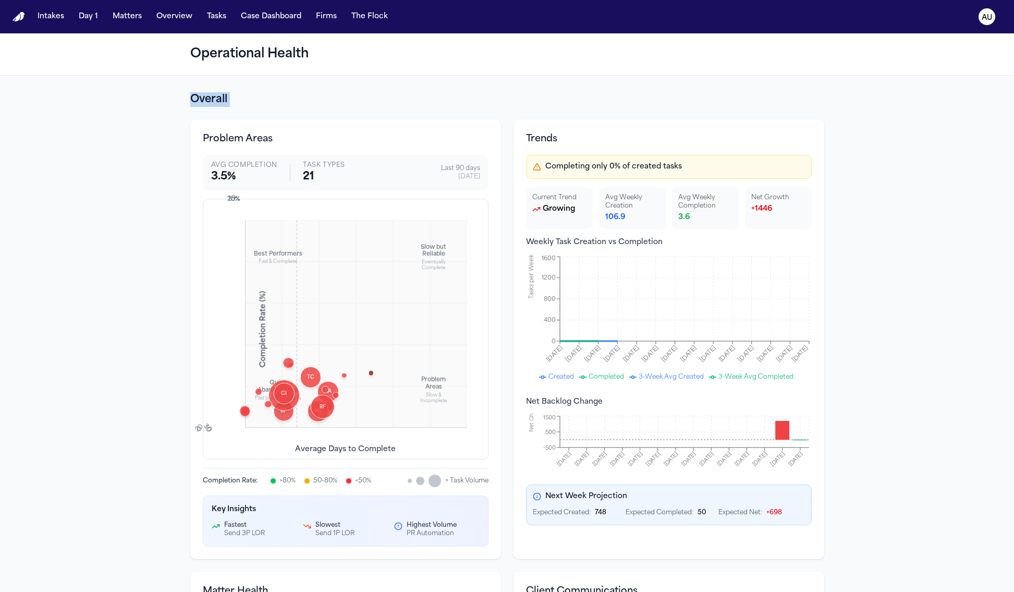
click at [501, 98] on h2 "Overall" at bounding box center [507, 99] width 634 height 15
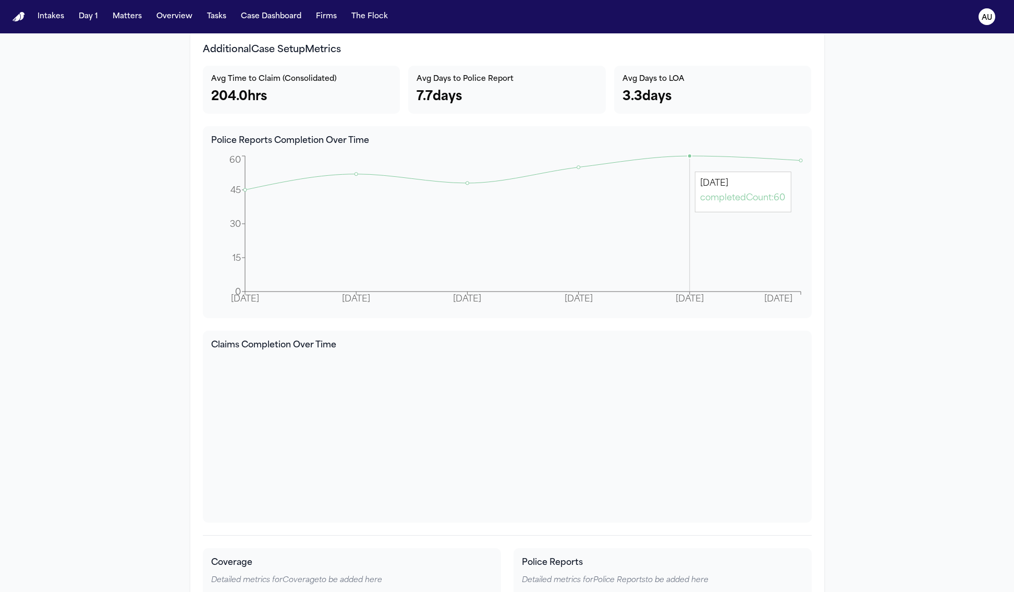
scroll to position [3554, 0]
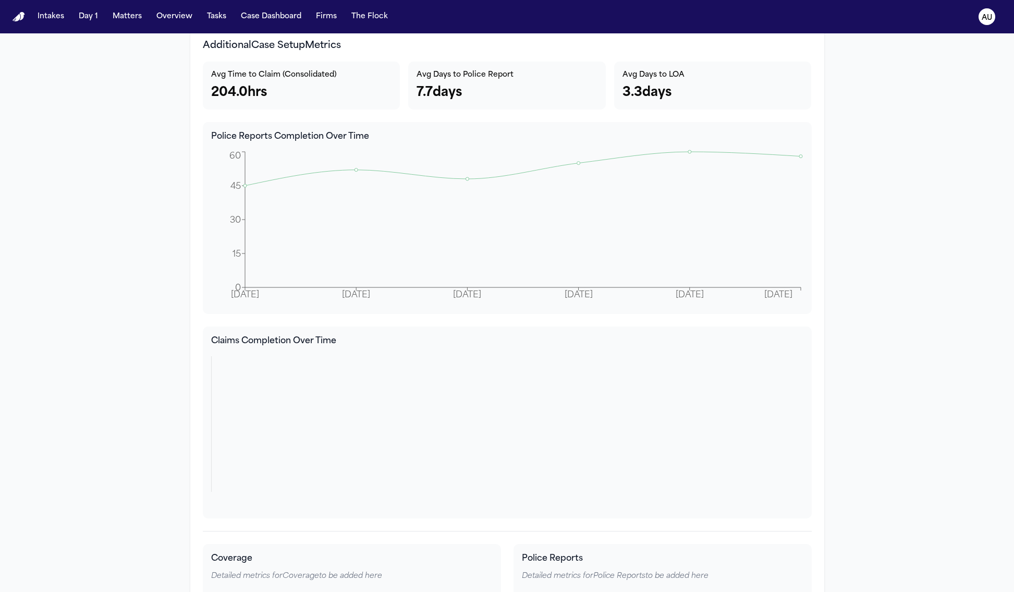
click at [602, 401] on icon at bounding box center [507, 431] width 592 height 156
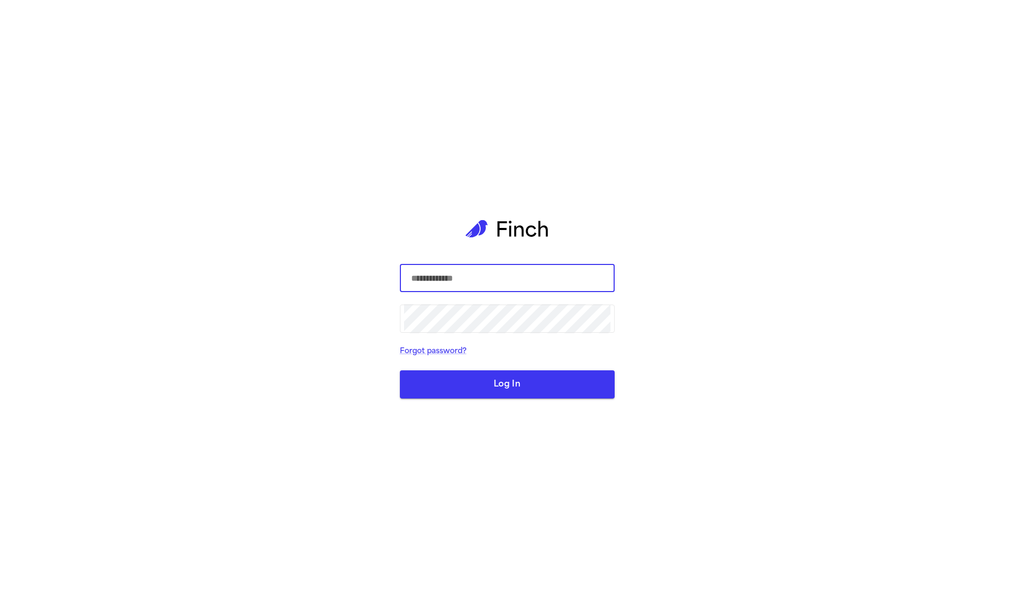
type input "**********"
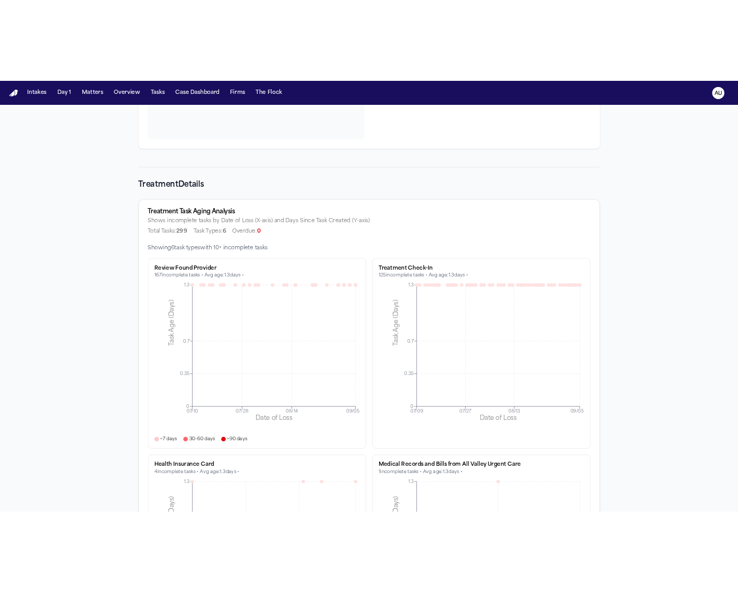
scroll to position [3081, 0]
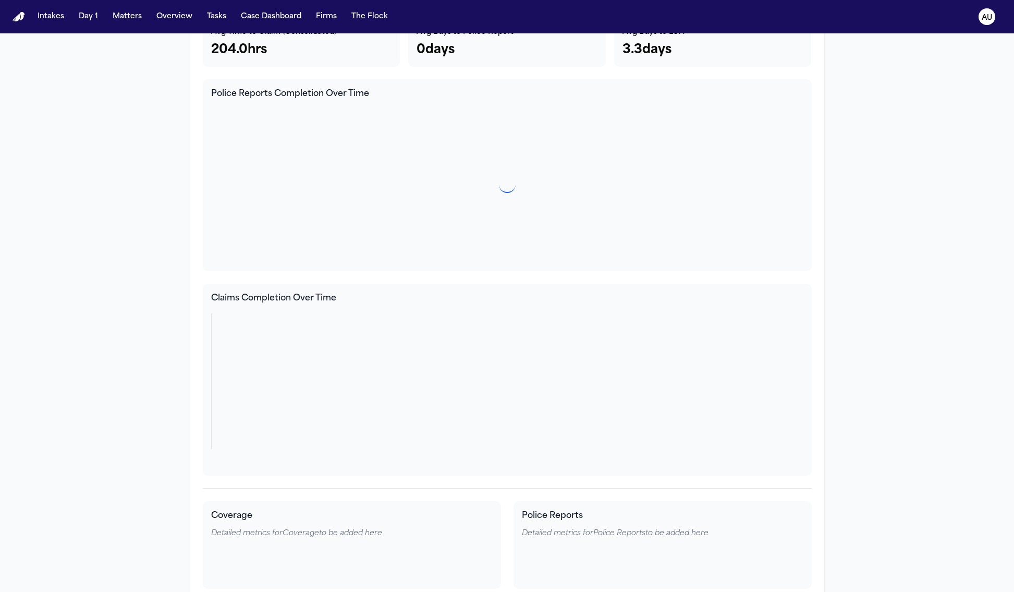
drag, startPoint x: 379, startPoint y: 362, endPoint x: 368, endPoint y: 365, distance: 12.4
click at [379, 362] on icon at bounding box center [507, 389] width 592 height 156
drag, startPoint x: 308, startPoint y: 371, endPoint x: 212, endPoint y: 363, distance: 96.8
click at [447, 382] on icon at bounding box center [507, 389] width 592 height 156
drag, startPoint x: 302, startPoint y: 332, endPoint x: 285, endPoint y: 341, distance: 19.8
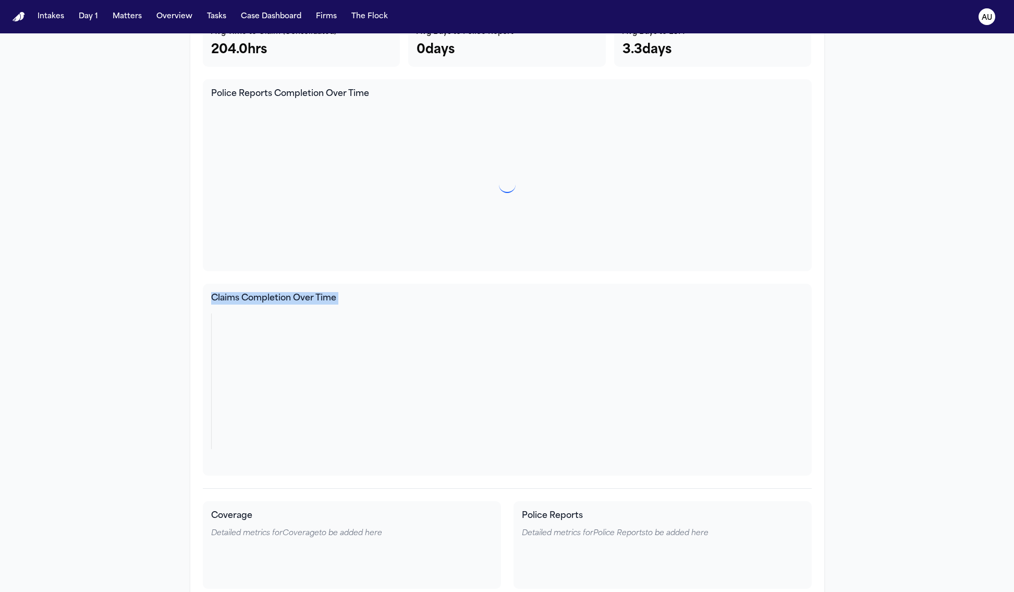
click at [322, 349] on div "Additional Case Setup Metrics Avg Time to Claim (Consolidated) 204.0 hrs Avg Da…" at bounding box center [507, 342] width 634 height 718
drag, startPoint x: 236, startPoint y: 325, endPoint x: 230, endPoint y: 327, distance: 5.4
click at [234, 326] on icon at bounding box center [507, 389] width 592 height 156
drag, startPoint x: 199, startPoint y: 290, endPoint x: 374, endPoint y: 390, distance: 201.5
click at [374, 390] on div "Claims Completion Over Time" at bounding box center [507, 380] width 609 height 192
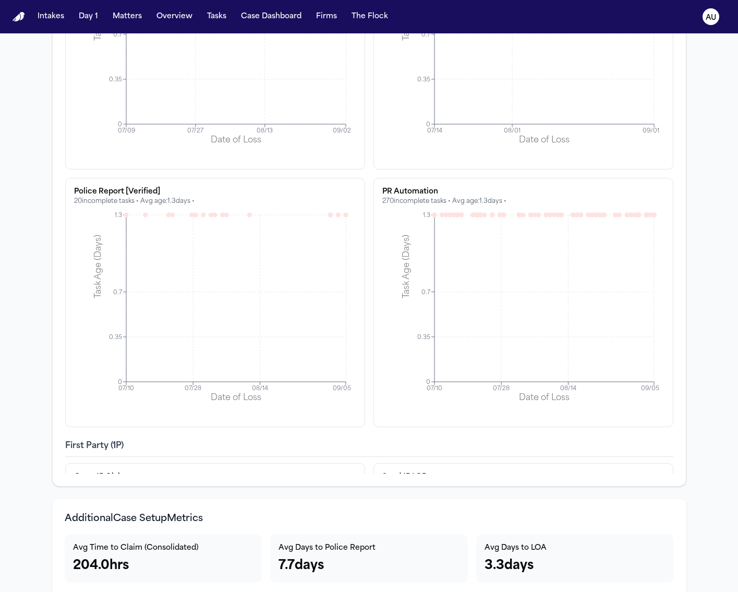
scroll to position [3597, 0]
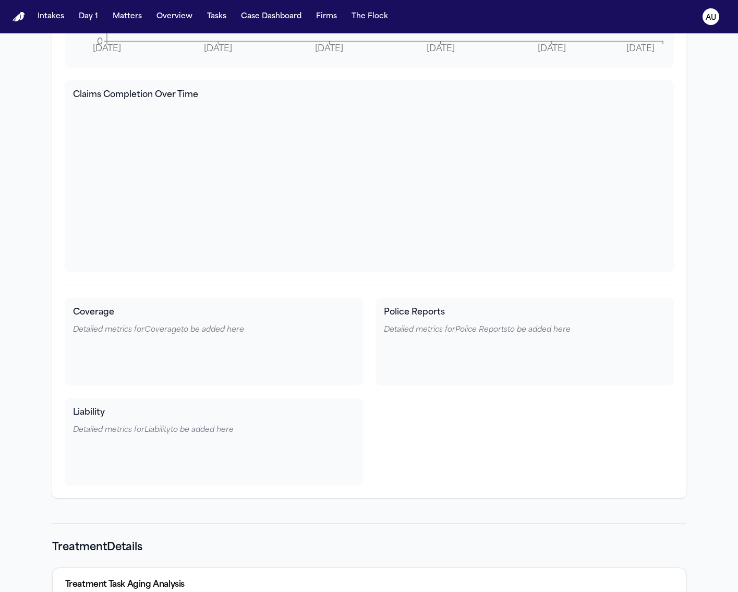
scroll to position [3949, 0]
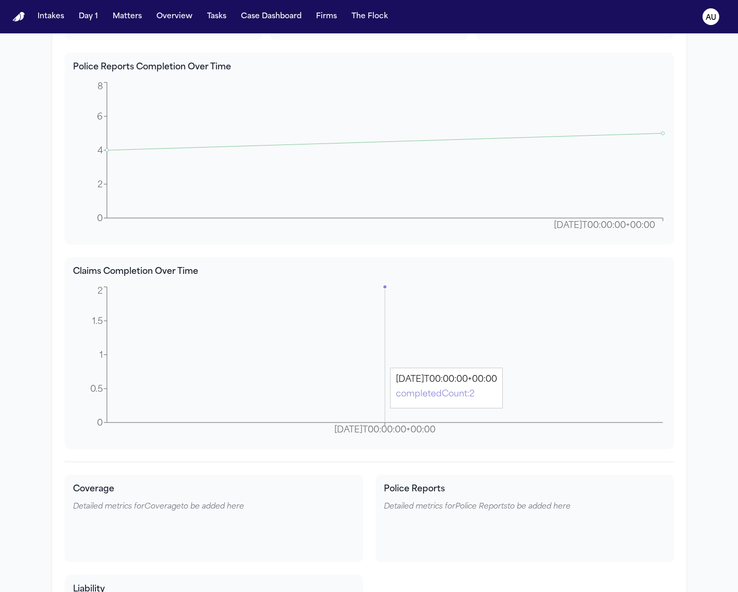
scroll to position [3636, 0]
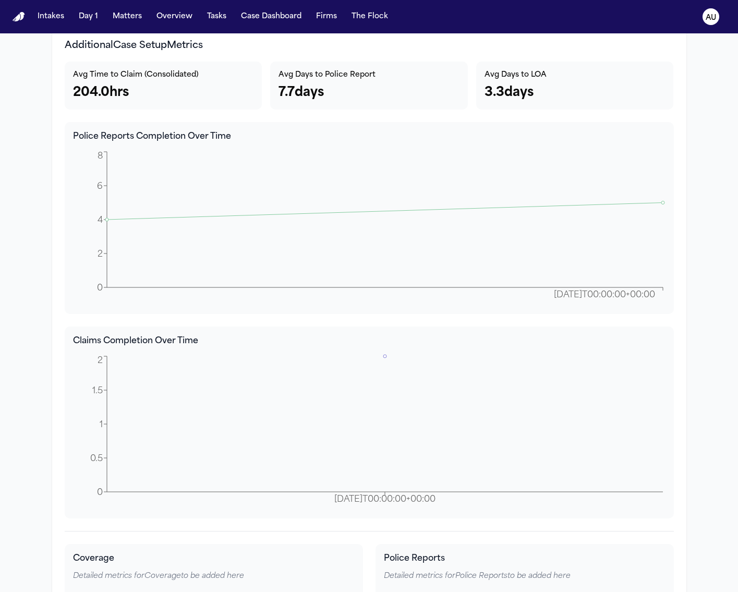
scroll to position [3553, 0]
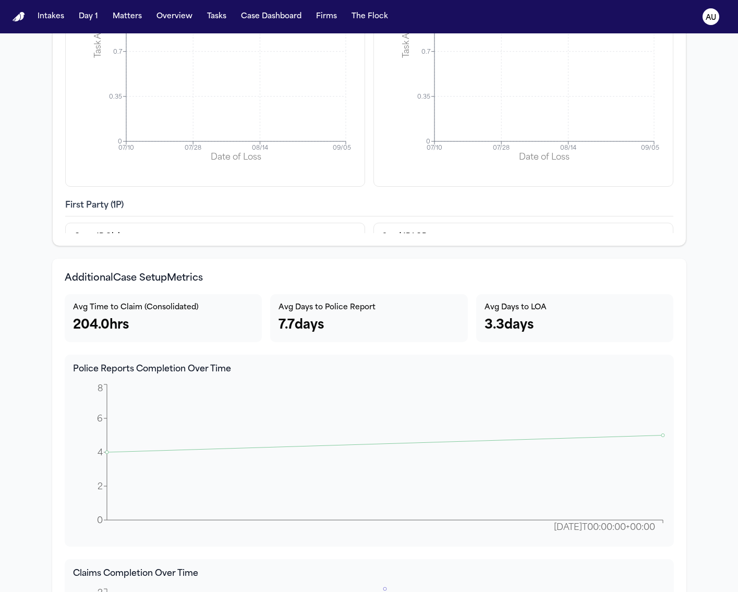
scroll to position [3587, 0]
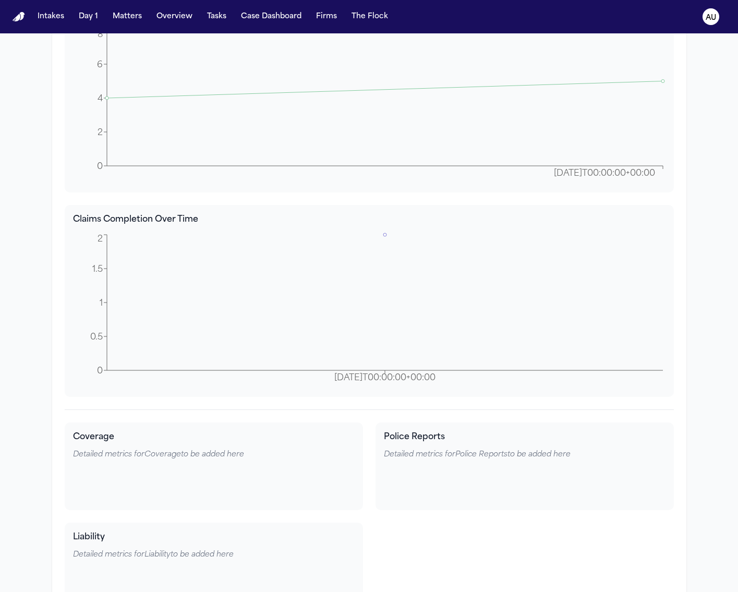
scroll to position [3473, 0]
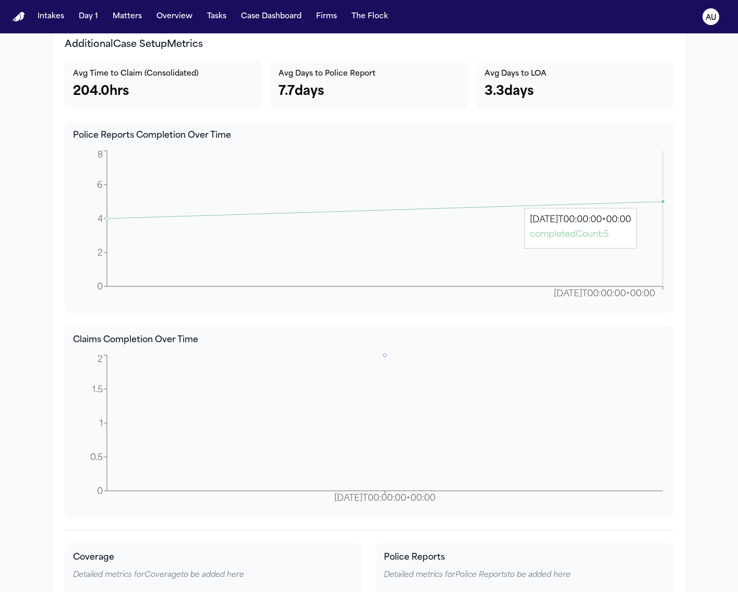
scroll to position [3563, 0]
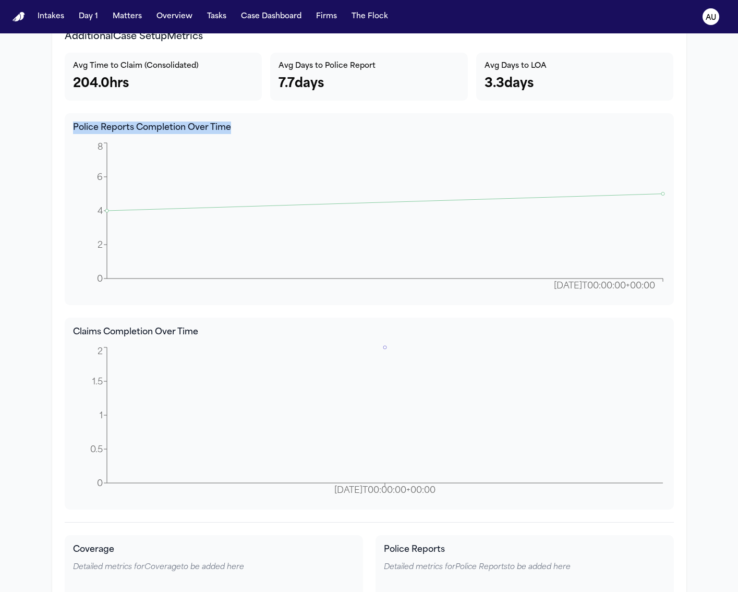
click at [369, 112] on div "Avg Time to Claim (Consolidated) 204.0 hrs Avg Days to Police Report 7.7 days A…" at bounding box center [369, 281] width 609 height 457
click at [367, 113] on div "Avg Time to Claim (Consolidated) 204.0 hrs Avg Days to Police Report 7.7 days A…" at bounding box center [369, 281] width 609 height 457
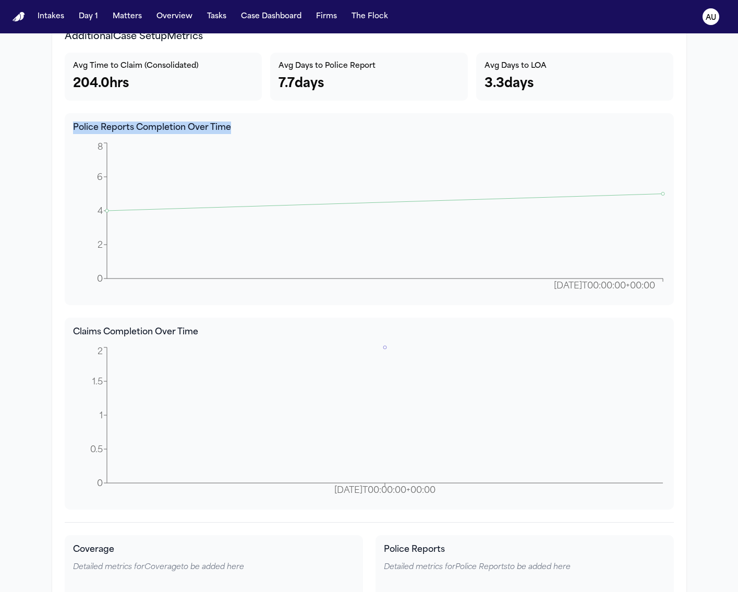
click at [362, 108] on div "Avg Time to Claim (Consolidated) 204.0 hrs Avg Days to Police Report 7.7 days A…" at bounding box center [369, 281] width 609 height 457
click at [360, 110] on div "Avg Time to Claim (Consolidated) 204.0 hrs Avg Days to Police Report 7.7 days A…" at bounding box center [369, 281] width 609 height 457
click at [359, 111] on div "Avg Time to Claim (Consolidated) 204.0 hrs Avg Days to Police Report 7.7 days A…" at bounding box center [369, 281] width 609 height 457
drag, startPoint x: 361, startPoint y: 114, endPoint x: 370, endPoint y: 78, distance: 37.2
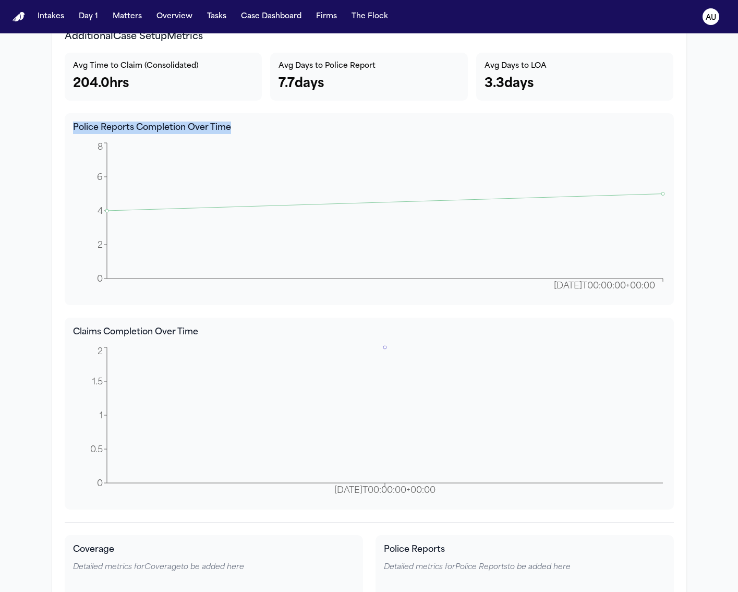
click at [362, 96] on div "Avg Time to Claim (Consolidated) 204.0 hrs Avg Days to Police Report 7.7 days A…" at bounding box center [369, 281] width 609 height 457
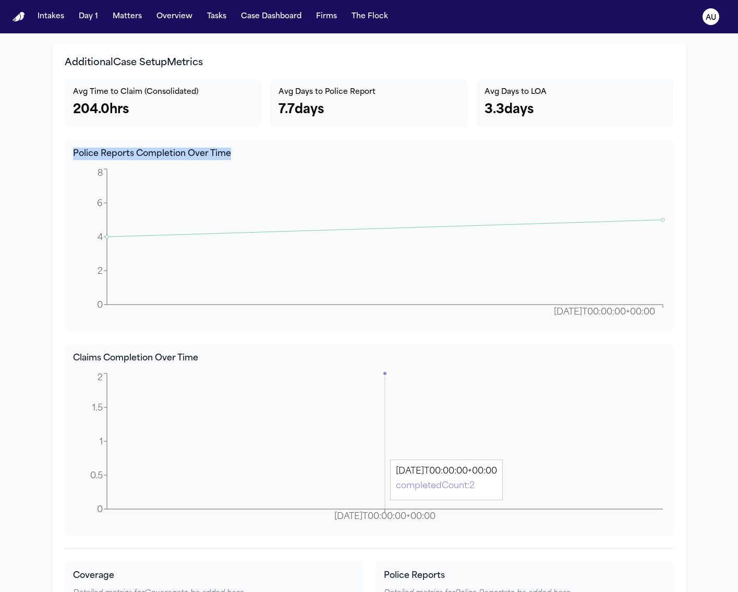
scroll to position [3534, 0]
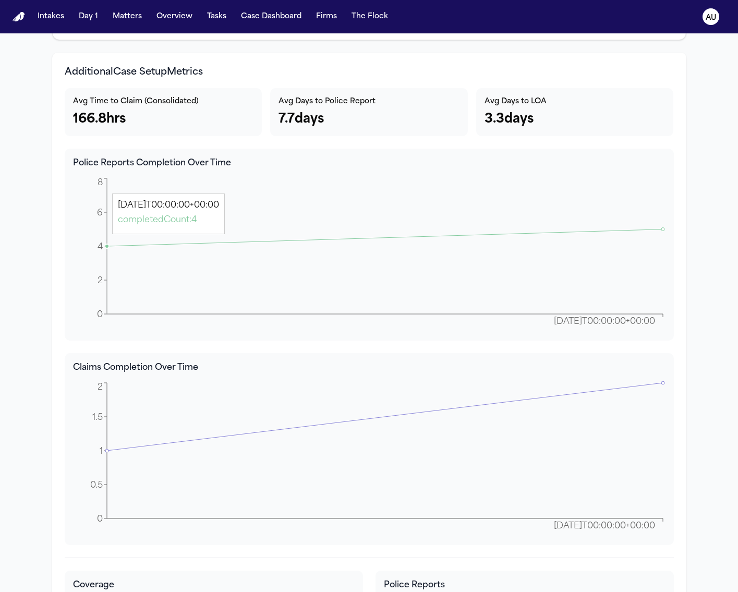
scroll to position [3525, 0]
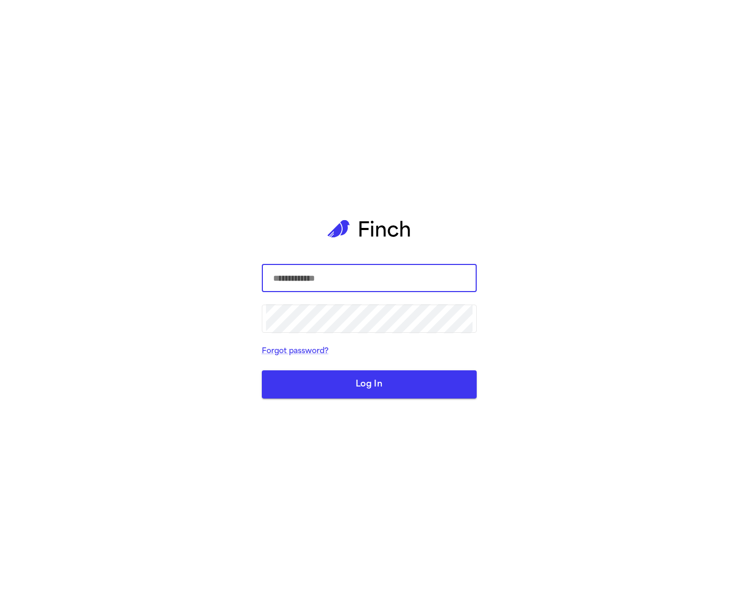
type input "**********"
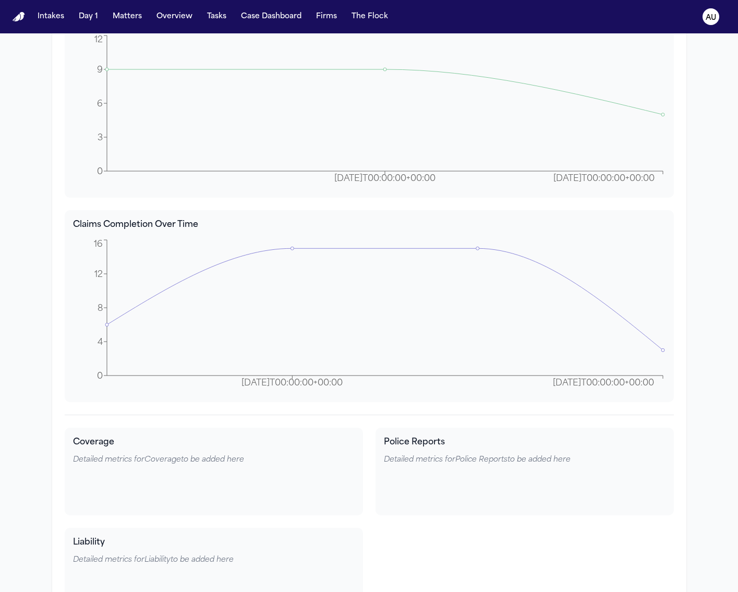
scroll to position [2904, 0]
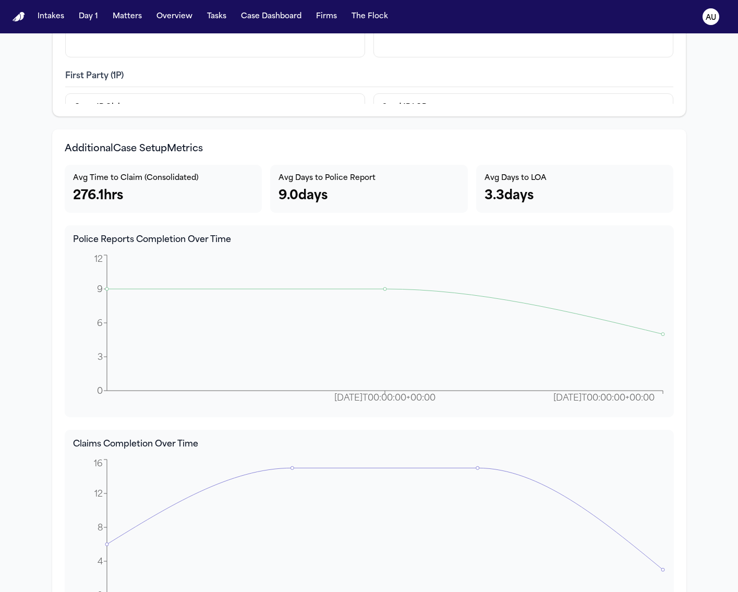
scroll to position [3450, 0]
click at [461, 145] on h3 "Additional Case Setup Metrics" at bounding box center [369, 150] width 609 height 15
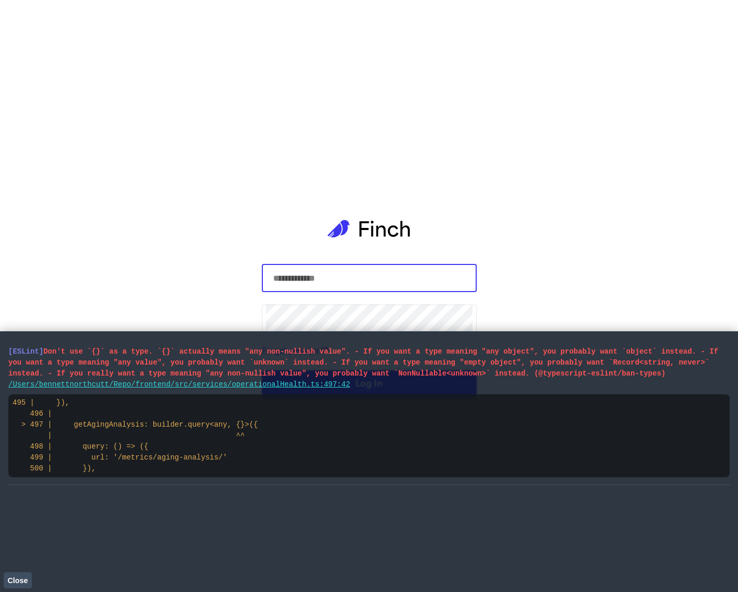
click at [390, 368] on span "Don't use `{}` as a type. `{}` actually means "any non-nullish value". - If you…" at bounding box center [362, 362] width 709 height 30
click at [390, 371] on span "Don't use `{}` as a type. `{}` actually means "any non-nullish value". - If you…" at bounding box center [362, 362] width 709 height 30
click at [394, 355] on pre "[ESLint] Don't use `{}` as a type. `{}` actually means "any non-nullish value".…" at bounding box center [368, 362] width 721 height 33
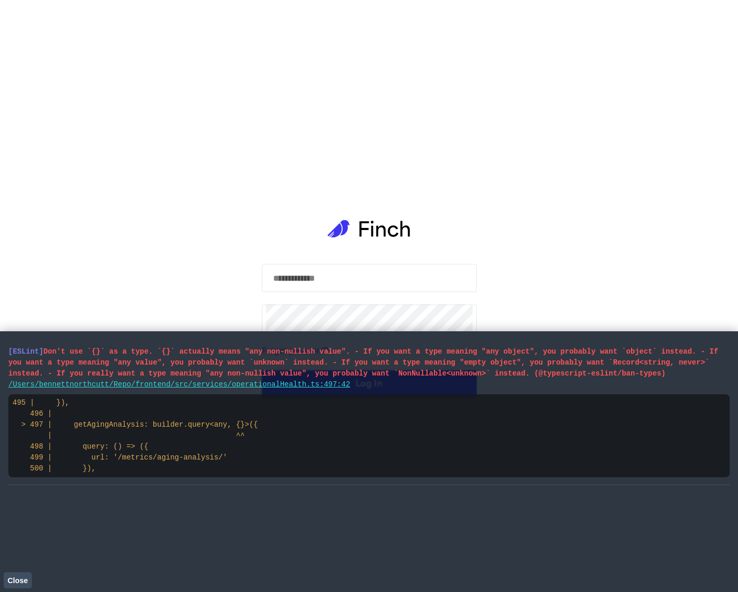
click at [394, 355] on pre "[ESLint] Don't use `{}` as a type. `{}` actually means "any non-nullish value".…" at bounding box center [368, 362] width 721 height 33
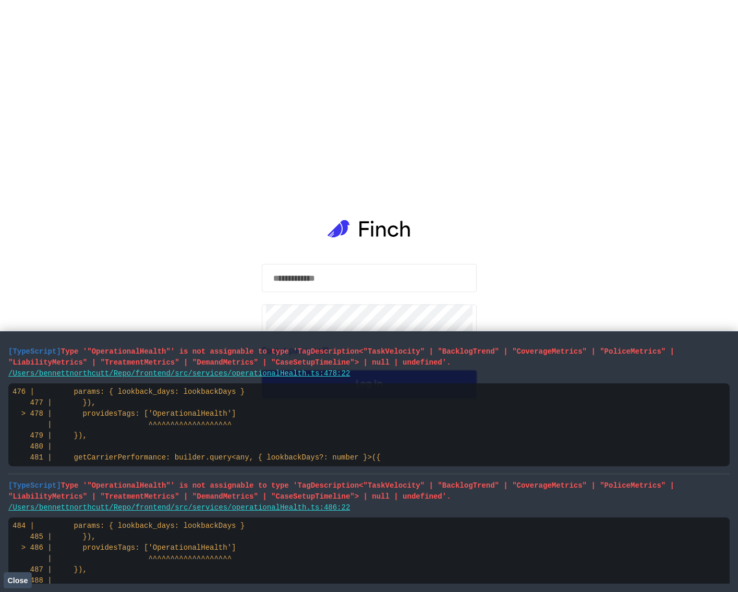
scroll to position [591, 0]
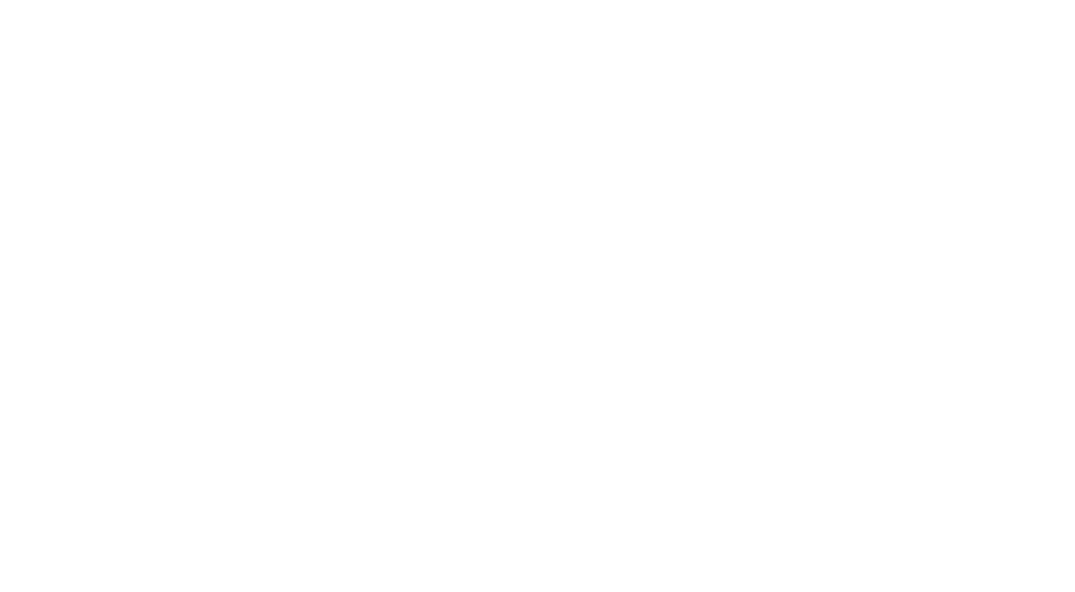
click at [466, 4] on html at bounding box center [537, 2] width 1075 height 4
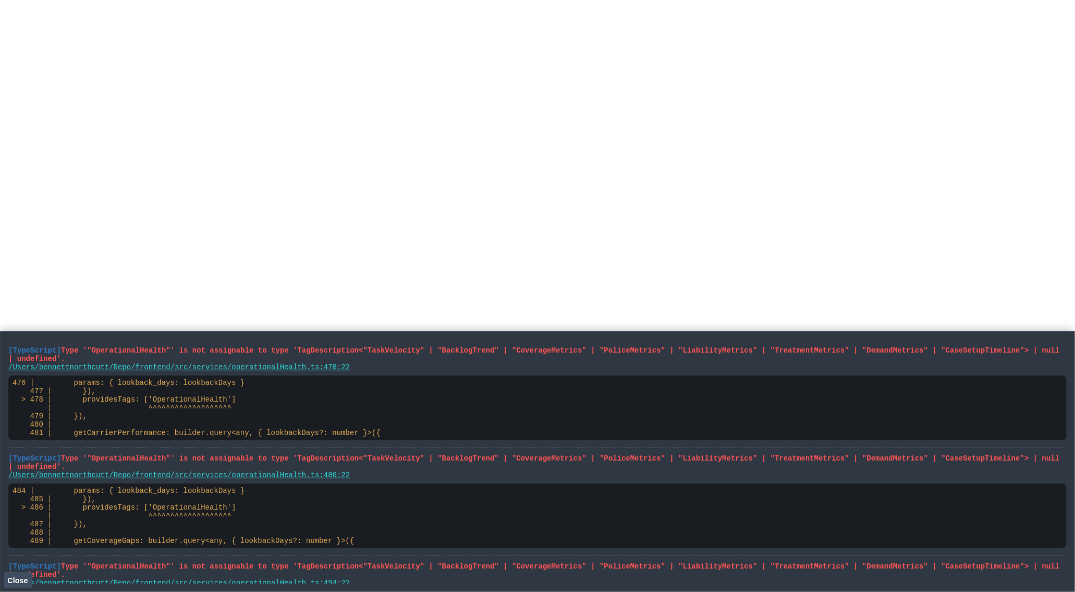
click at [217, 412] on code "476 | params: { lookback_days: lookbackDays } 477 | }), > 478 | providesTags: […" at bounding box center [197, 407] width 368 height 58
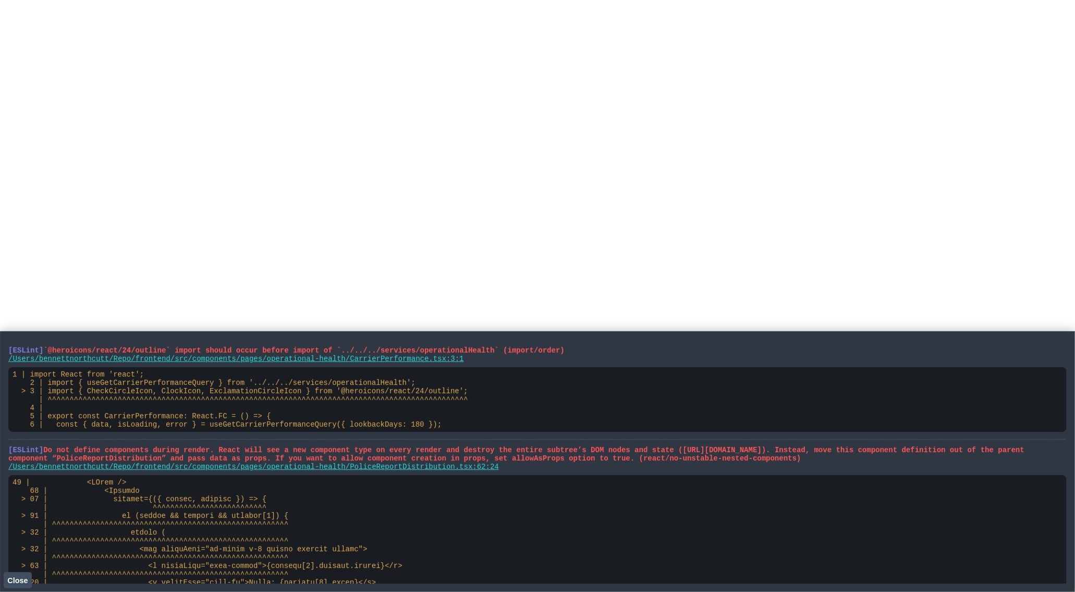
click at [603, 460] on span "Do not define components during render. React will see a new component type on …" at bounding box center [516, 454] width 1016 height 17
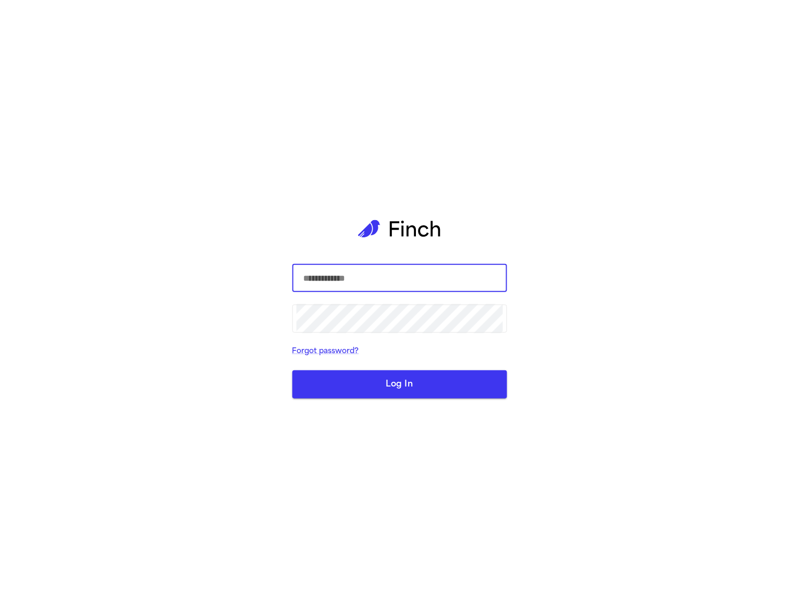
type input "**********"
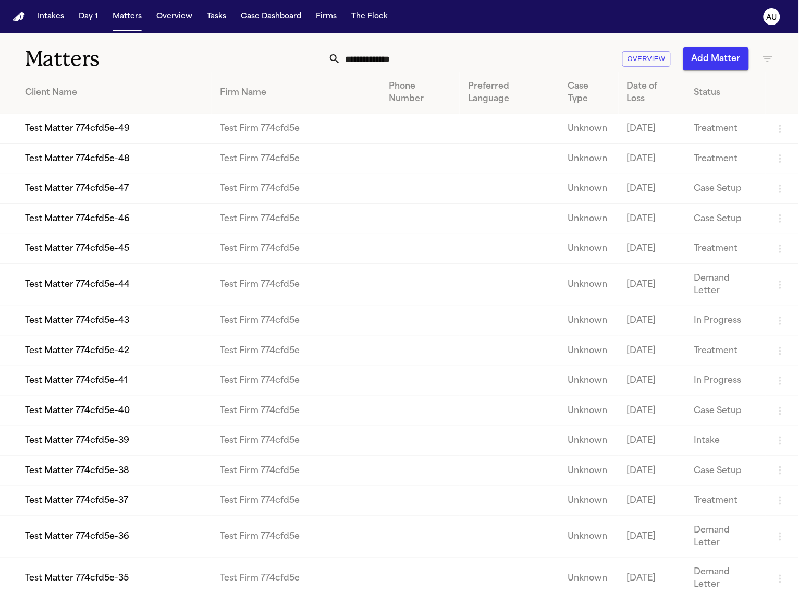
click at [763, 56] on icon "button" at bounding box center [767, 59] width 9 height 6
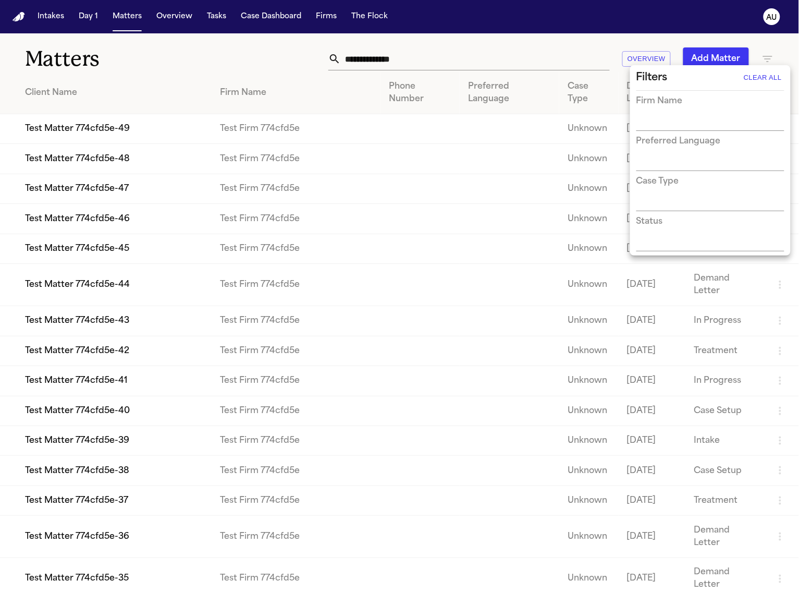
click at [756, 59] on div at bounding box center [399, 296] width 799 height 592
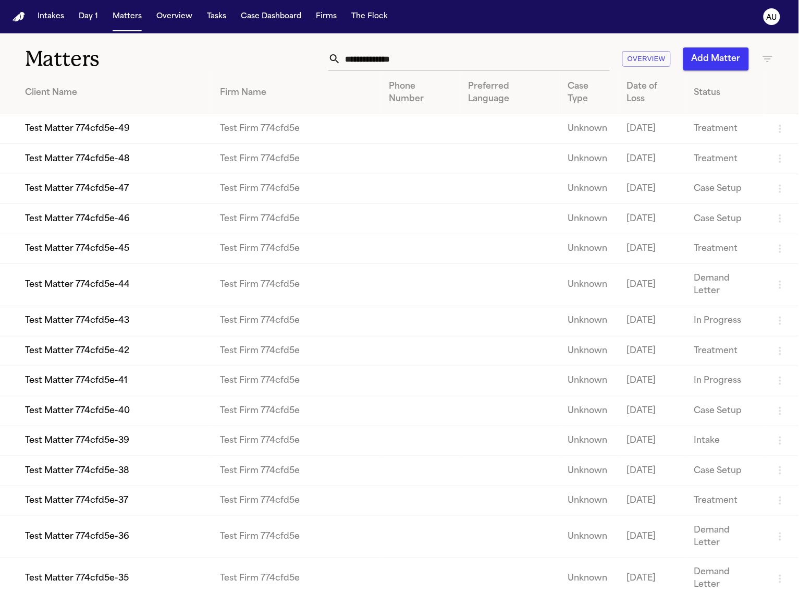
click at [768, 21] on div "Filters Clear All Firm Name Preferred Language Case Type Status" at bounding box center [399, 296] width 799 height 592
click at [788, 4] on nav "Intakes Day 1 Matters Overview Tasks Case Dashboard Firms The Flock AU" at bounding box center [399, 16] width 799 height 33
click at [777, 14] on text "AU" at bounding box center [772, 17] width 10 height 7
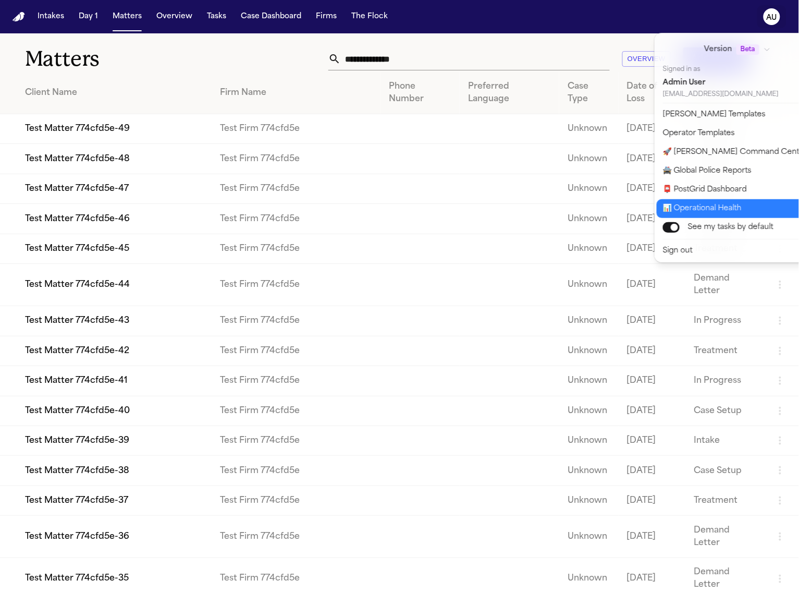
click at [729, 206] on button "📊 Operational Health" at bounding box center [744, 208] width 174 height 19
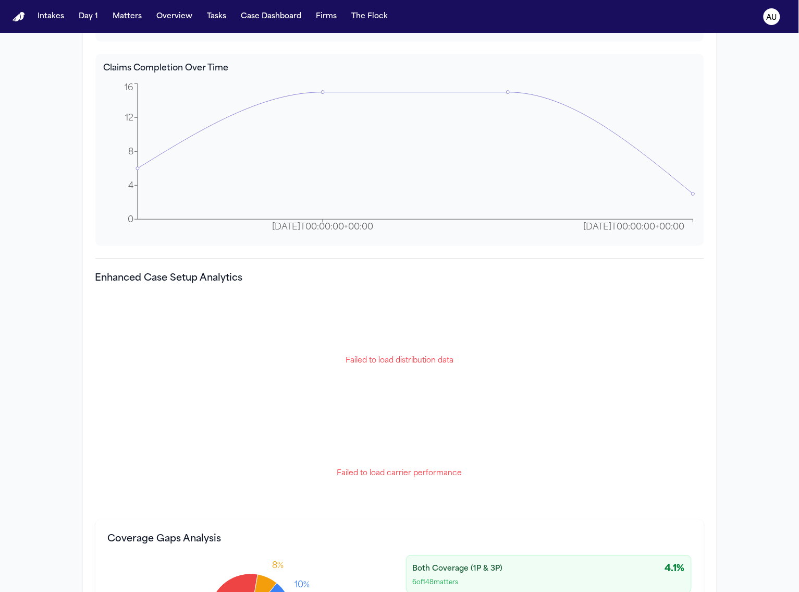
scroll to position [3614, 0]
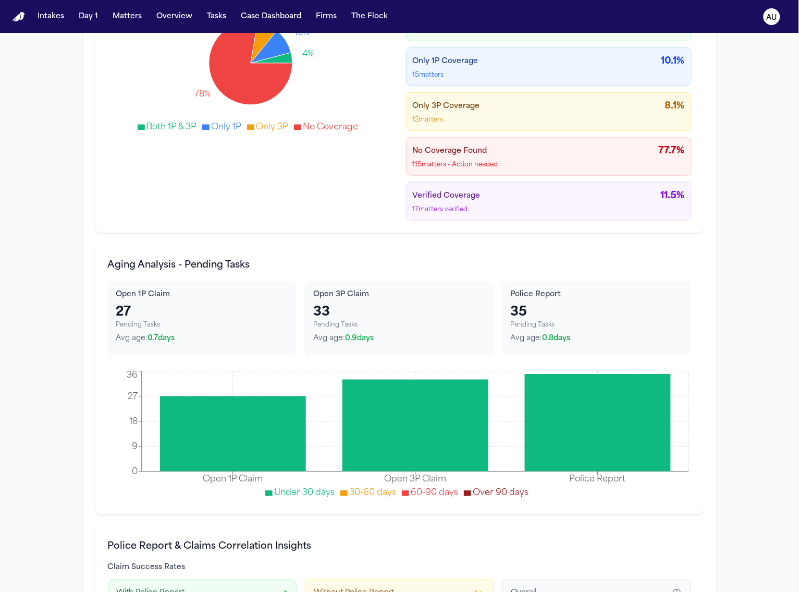
scroll to position [4395, 0]
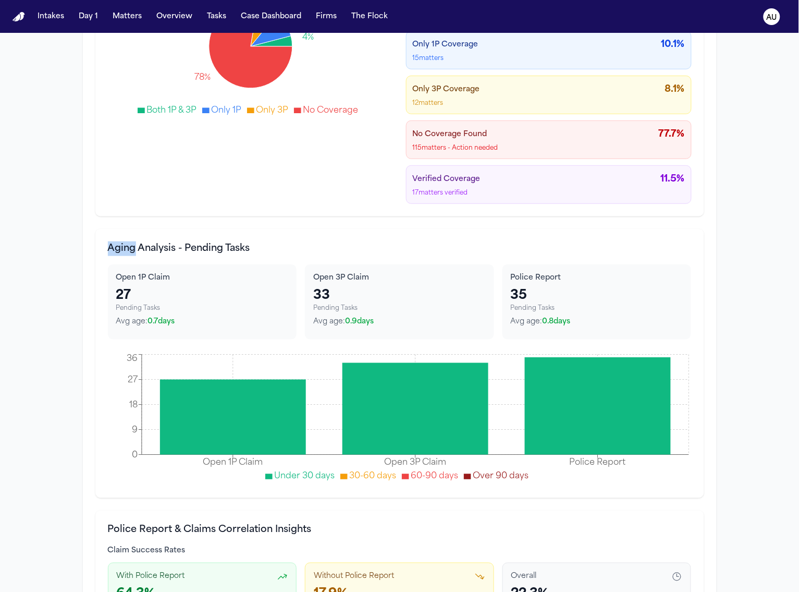
drag, startPoint x: 404, startPoint y: 216, endPoint x: 352, endPoint y: 209, distance: 52.7
click at [352, 208] on div "Coverage Gaps Analysis 4% 10% 8% 78% Both 1P & 3P Only 1P Only 3P No Coverage B…" at bounding box center [399, 83] width 609 height 266
drag, startPoint x: 352, startPoint y: 209, endPoint x: 324, endPoint y: 205, distance: 28.4
click at [327, 205] on div "Coverage Gaps Analysis 4% 10% 8% 78% Both 1P & 3P Only 1P Only 3P No Coverage B…" at bounding box center [399, 83] width 609 height 266
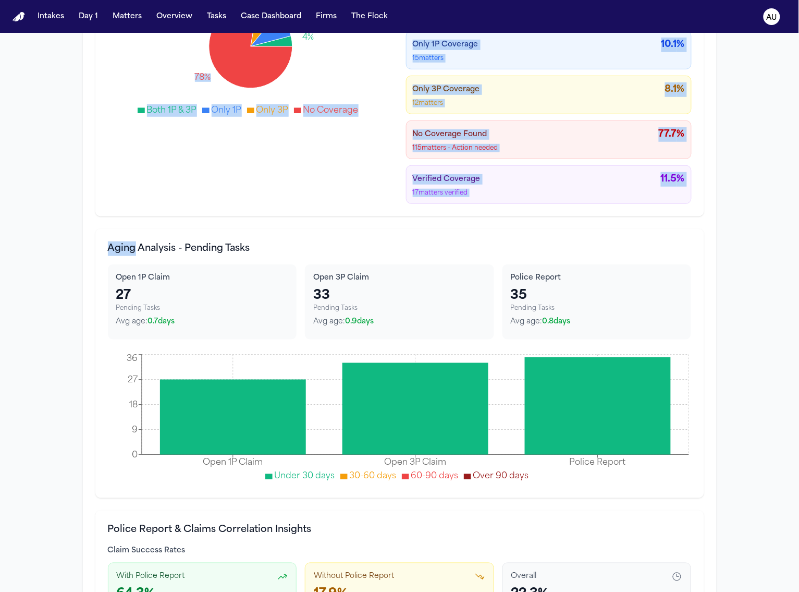
click at [314, 204] on div "4% 10% 8% 78% Both 1P & 3P Only 1P Only 3P No Coverage Both Coverage (1P & 3P) …" at bounding box center [400, 95] width 584 height 218
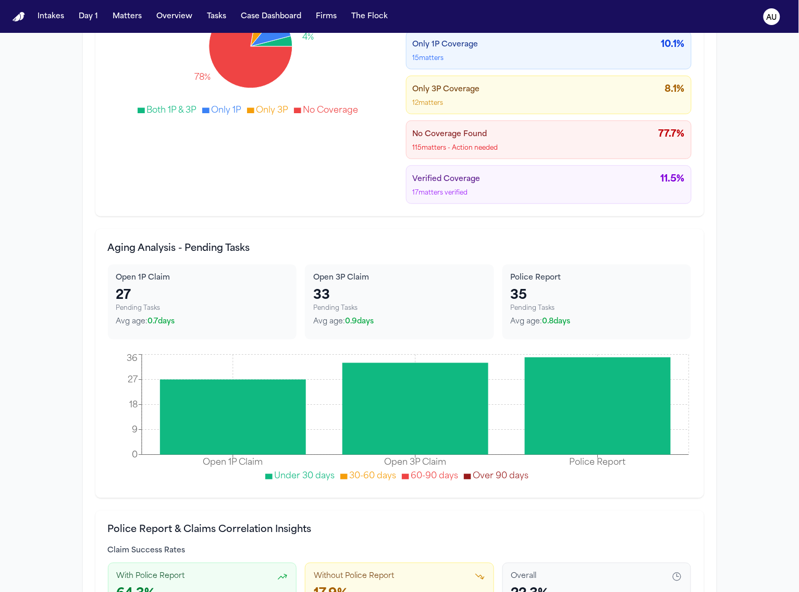
click at [311, 204] on div "4% 10% 8% 78% Both 1P & 3P Only 1P Only 3P No Coverage Both Coverage (1P & 3P) …" at bounding box center [400, 95] width 584 height 218
click at [312, 204] on div "4% 10% 8% 78% Both 1P & 3P Only 1P Only 3P No Coverage Both Coverage (1P & 3P) …" at bounding box center [400, 95] width 584 height 218
drag, startPoint x: 312, startPoint y: 204, endPoint x: 308, endPoint y: 186, distance: 18.8
click at [309, 186] on div "4% 10% 8% 78% Both 1P & 3P Only 1P Only 3P No Coverage Both Coverage (1P & 3P) …" at bounding box center [400, 95] width 584 height 218
click at [303, 188] on div "4% 10% 8% 78% Both 1P & 3P Only 1P Only 3P No Coverage Both Coverage (1P & 3P) …" at bounding box center [400, 95] width 584 height 218
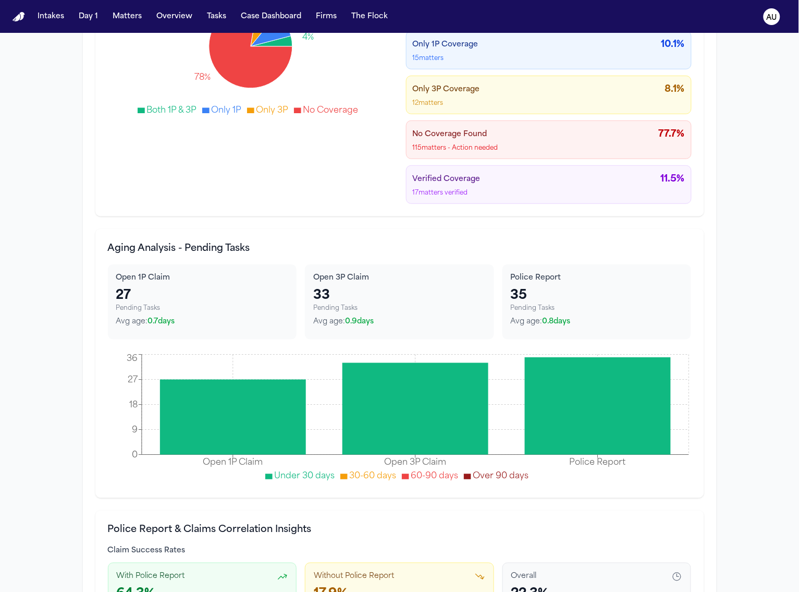
drag, startPoint x: 294, startPoint y: 188, endPoint x: 276, endPoint y: 188, distance: 17.7
click at [277, 188] on div "4% 10% 8% 78% Both 1P & 3P Only 1P Only 3P No Coverage Both Coverage (1P & 3P) …" at bounding box center [400, 95] width 584 height 218
click at [276, 188] on div "4% 10% 8% 78% Both 1P & 3P Only 1P Only 3P No Coverage Both Coverage (1P & 3P) …" at bounding box center [400, 95] width 584 height 218
click at [275, 187] on div "4% 10% 8% 78% Both 1P & 3P Only 1P Only 3P No Coverage Both Coverage (1P & 3P) …" at bounding box center [400, 95] width 584 height 218
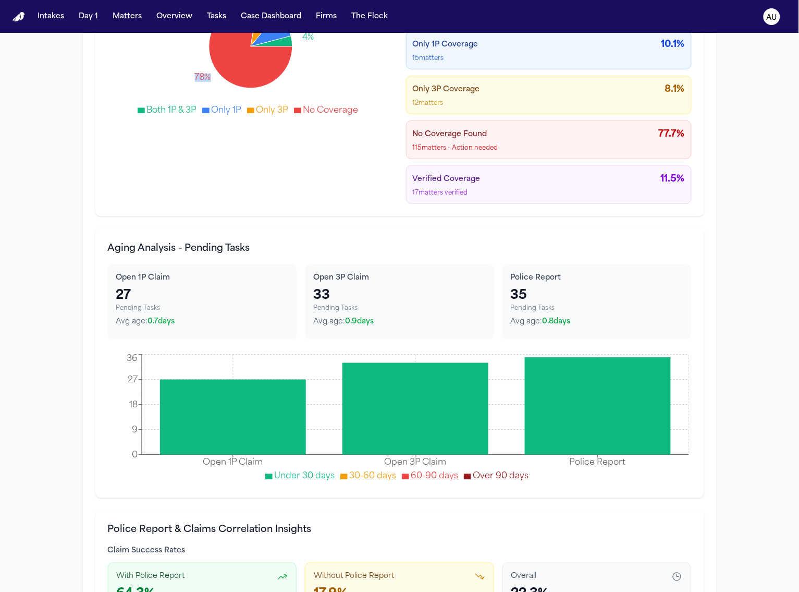
click at [275, 188] on div "4% 10% 8% 78% Both 1P & 3P Only 1P Only 3P No Coverage Both Coverage (1P & 3P) …" at bounding box center [400, 95] width 584 height 218
drag, startPoint x: 275, startPoint y: 187, endPoint x: 253, endPoint y: 178, distance: 23.9
click at [253, 178] on div "4% 10% 8% 78% Both 1P & 3P Only 1P Only 3P No Coverage Both Coverage (1P & 3P) …" at bounding box center [400, 95] width 584 height 218
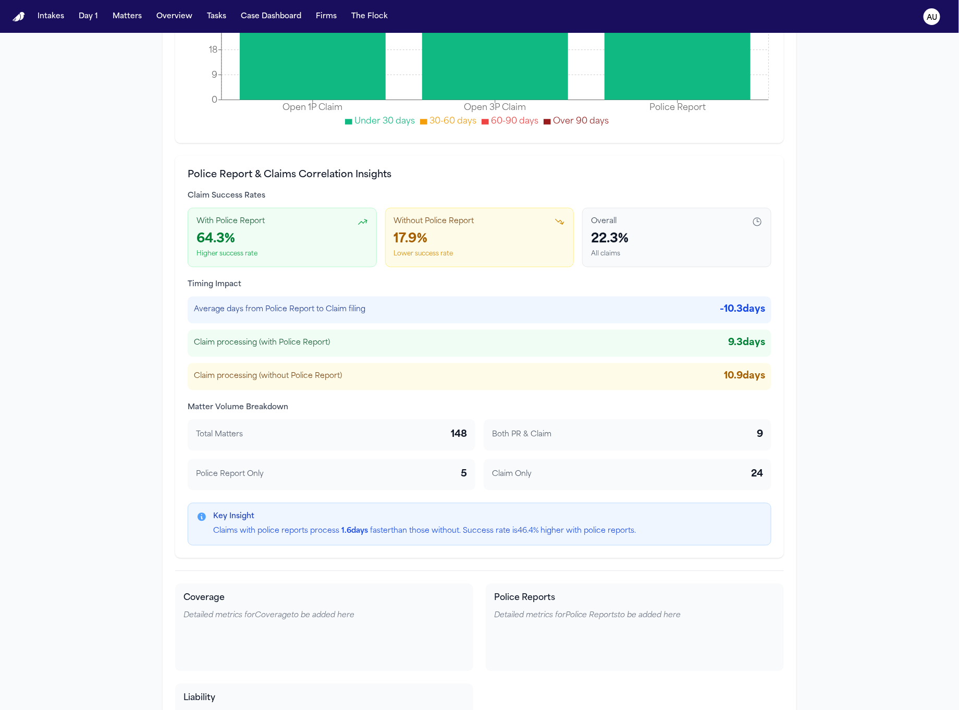
scroll to position [4751, 0]
click at [233, 389] on div "Claim processing (without Police Report) 10.9 days" at bounding box center [480, 375] width 584 height 27
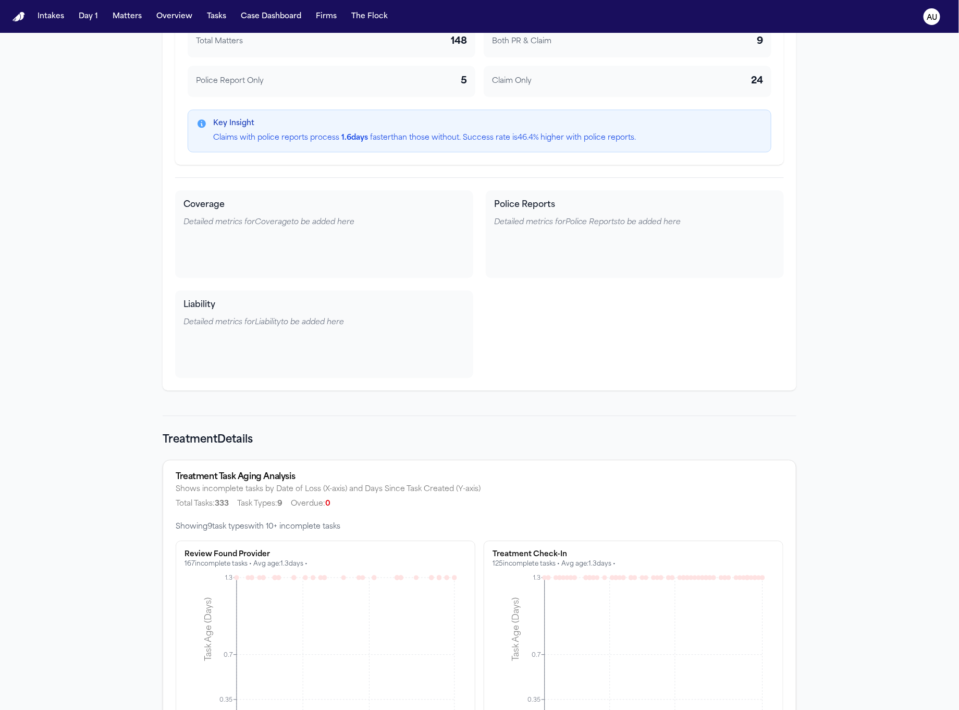
scroll to position [5027, 0]
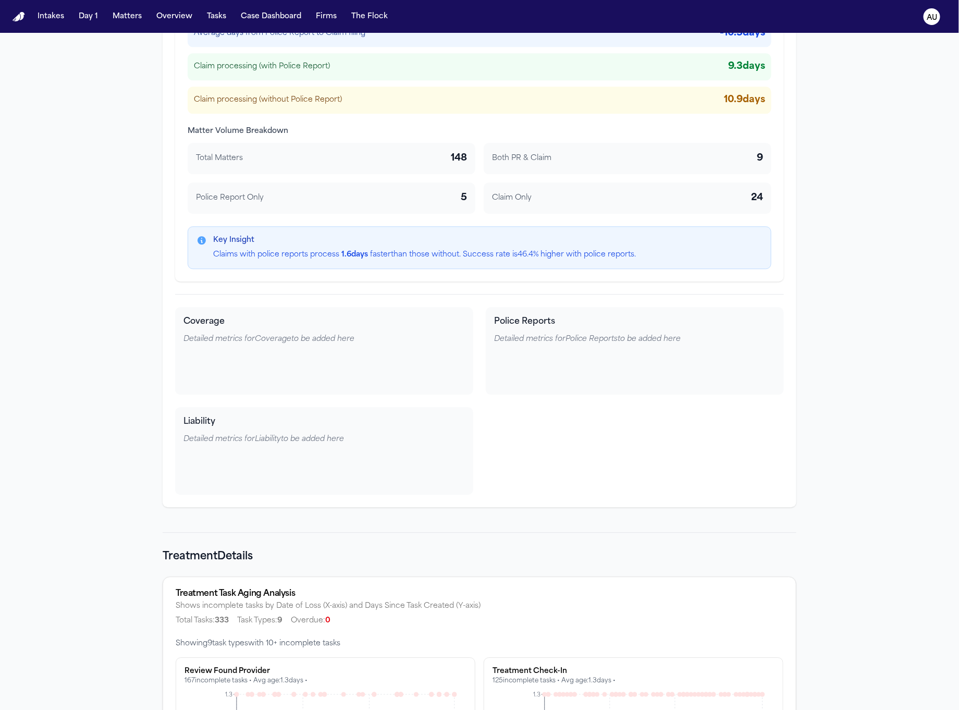
click at [483, 310] on div "Coverage Detailed metrics for Coverage to be added here Police Reports Detailed…" at bounding box center [479, 394] width 609 height 201
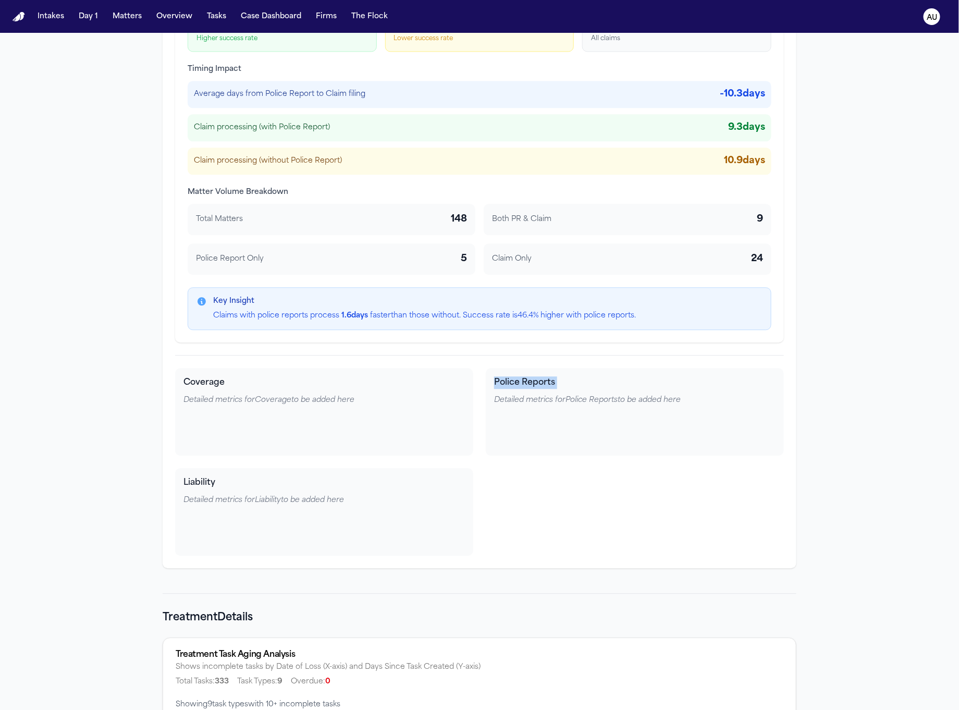
scroll to position [4927, 0]
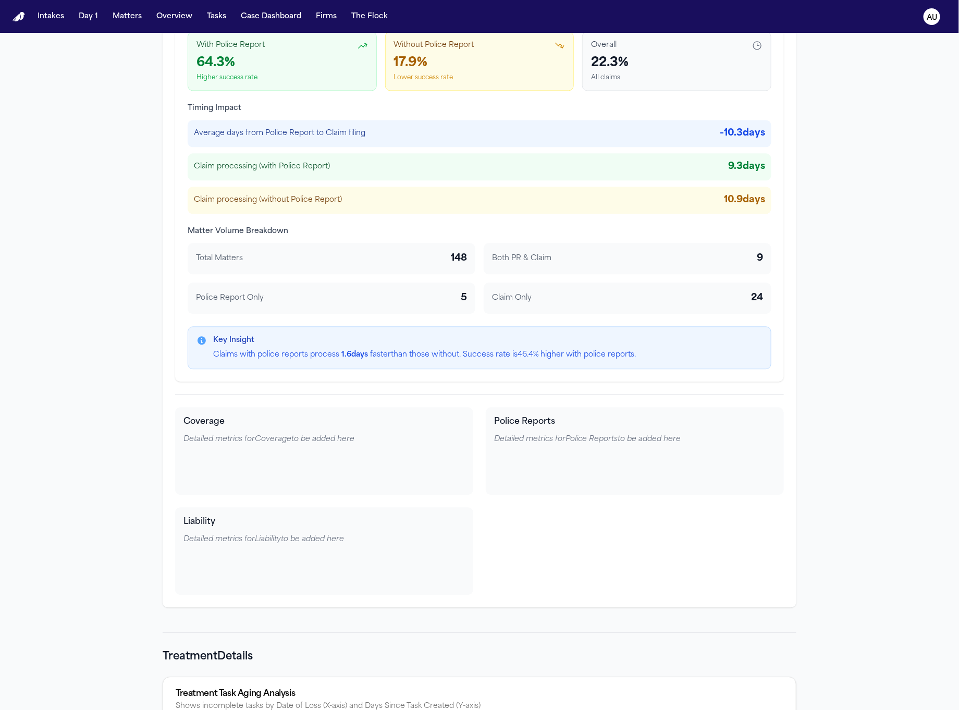
click at [462, 274] on div "Total Matters 148" at bounding box center [332, 258] width 288 height 31
click at [503, 264] on span "Both PR & Claim" at bounding box center [521, 258] width 59 height 10
drag, startPoint x: 280, startPoint y: 260, endPoint x: 246, endPoint y: 253, distance: 35.2
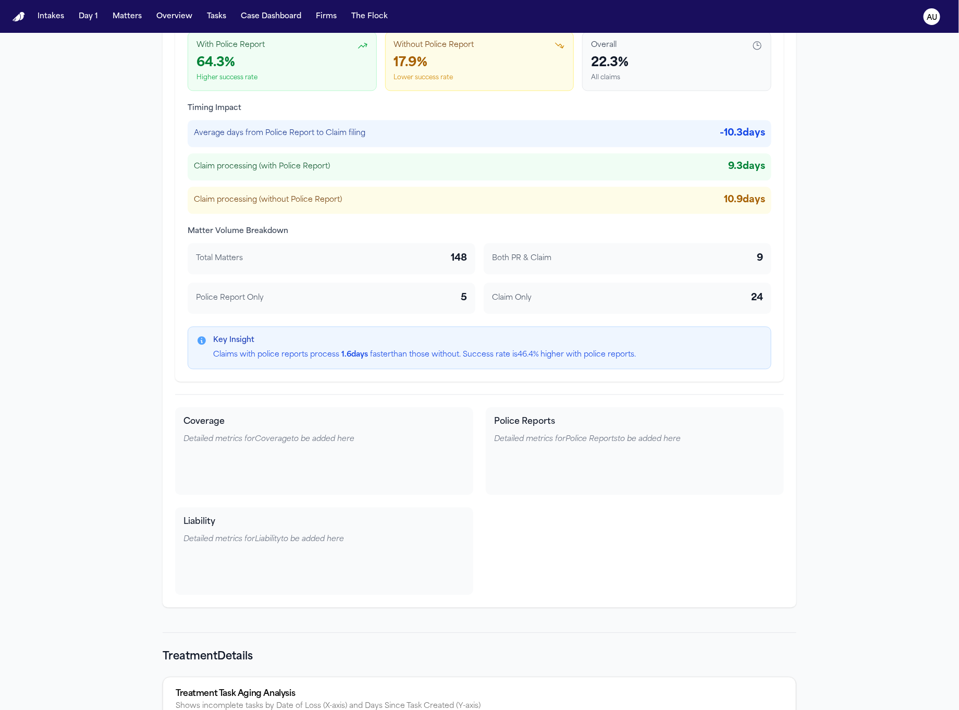
click at [279, 261] on div "Total Matters 148" at bounding box center [331, 258] width 271 height 15
drag, startPoint x: 162, startPoint y: 241, endPoint x: 595, endPoint y: 320, distance: 440.8
copy div "Matter Volume Breakdown Total Matters 148 Both PR & Claim 9 Police Report Only …"
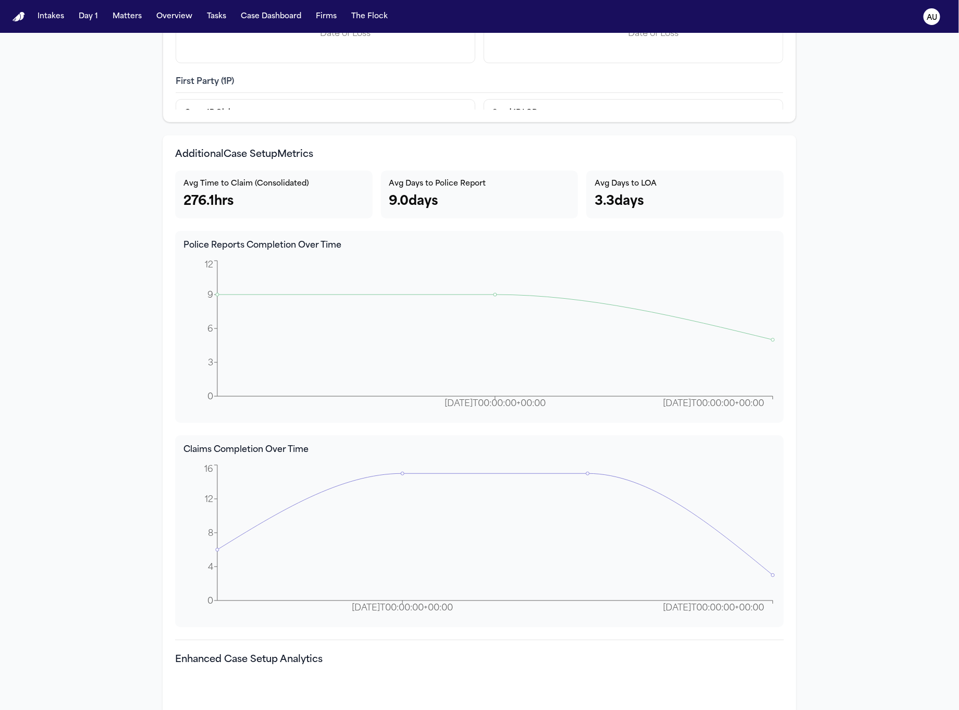
scroll to position [3333, 0]
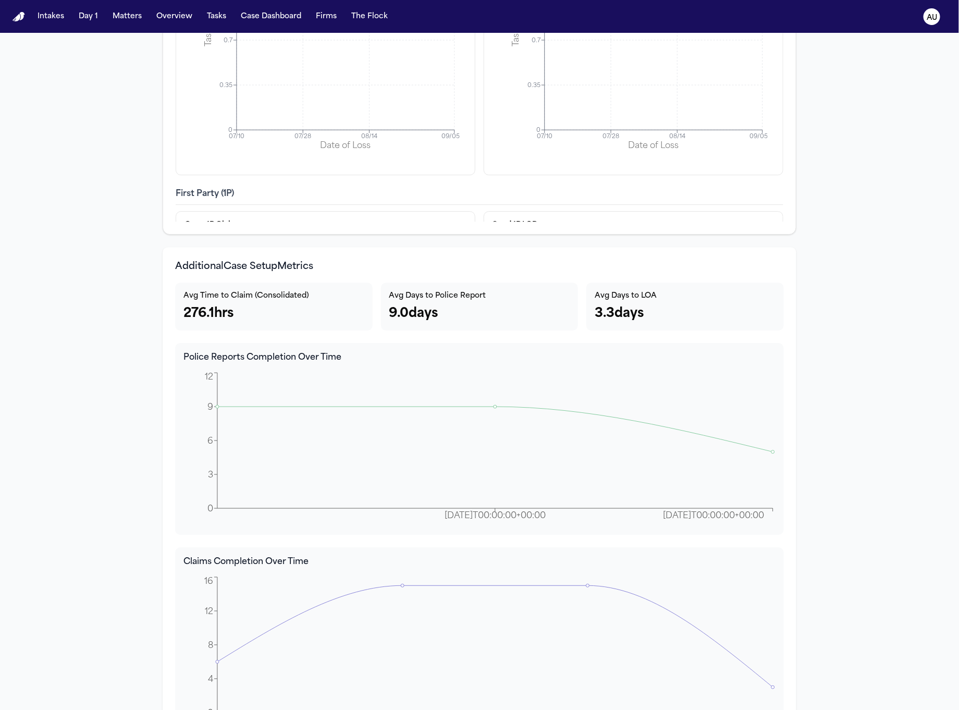
click at [210, 270] on h3 "Additional Case Setup Metrics" at bounding box center [479, 267] width 609 height 15
copy h3 "Additional Case Setup Metrics"
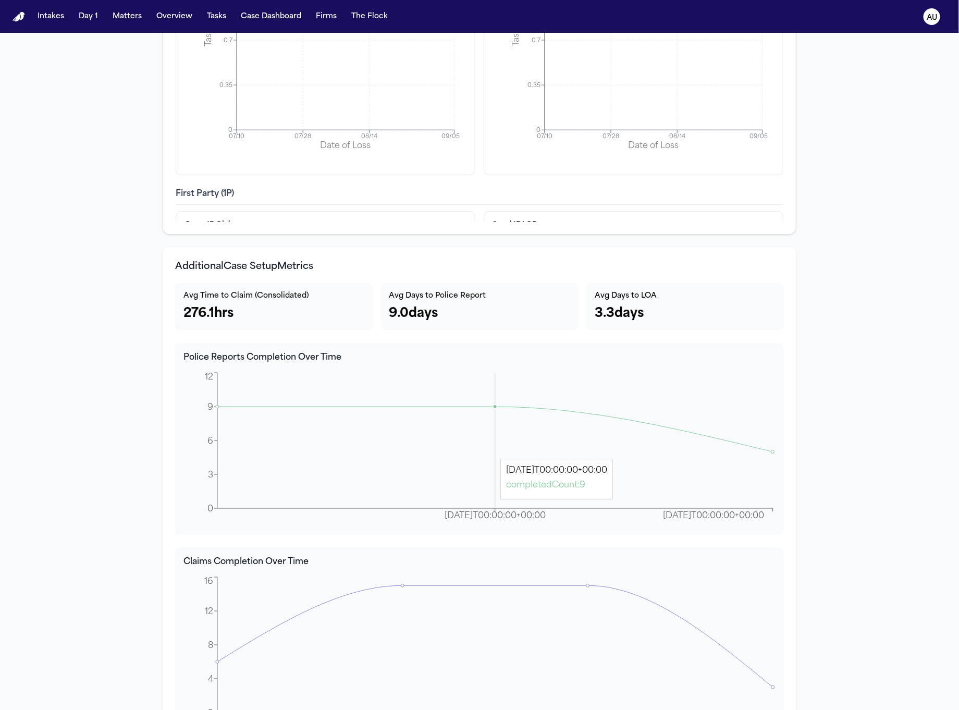
click at [403, 458] on icon "2025-09-15T00:00:00+00:00 2025-09-22T00:00:00+00:00 0 3 6 9 12" at bounding box center [479, 448] width 592 height 156
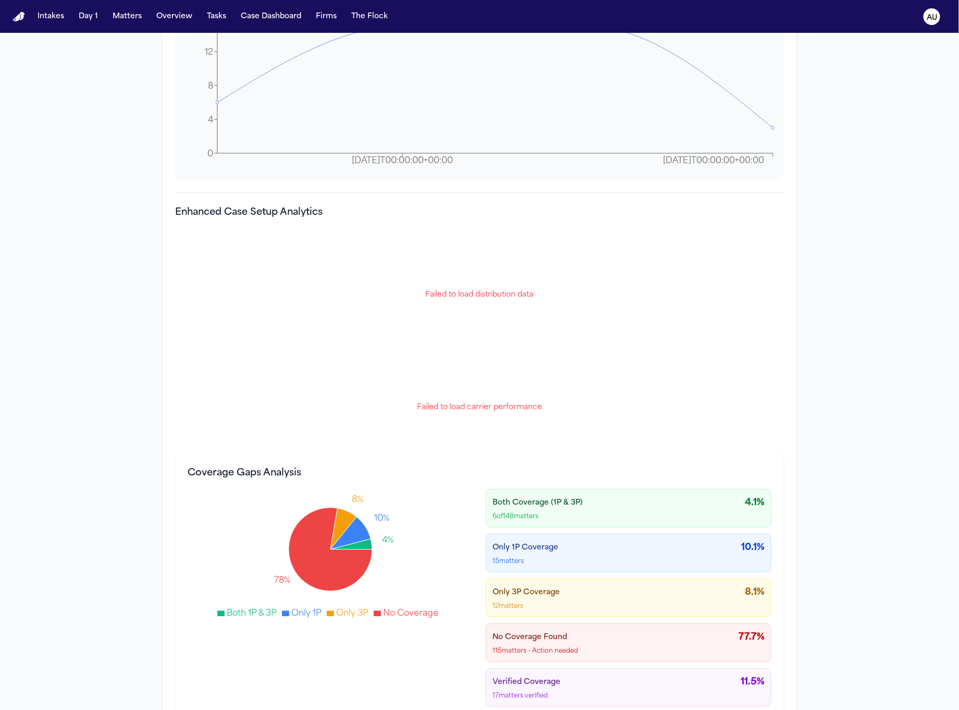
scroll to position [3902, 0]
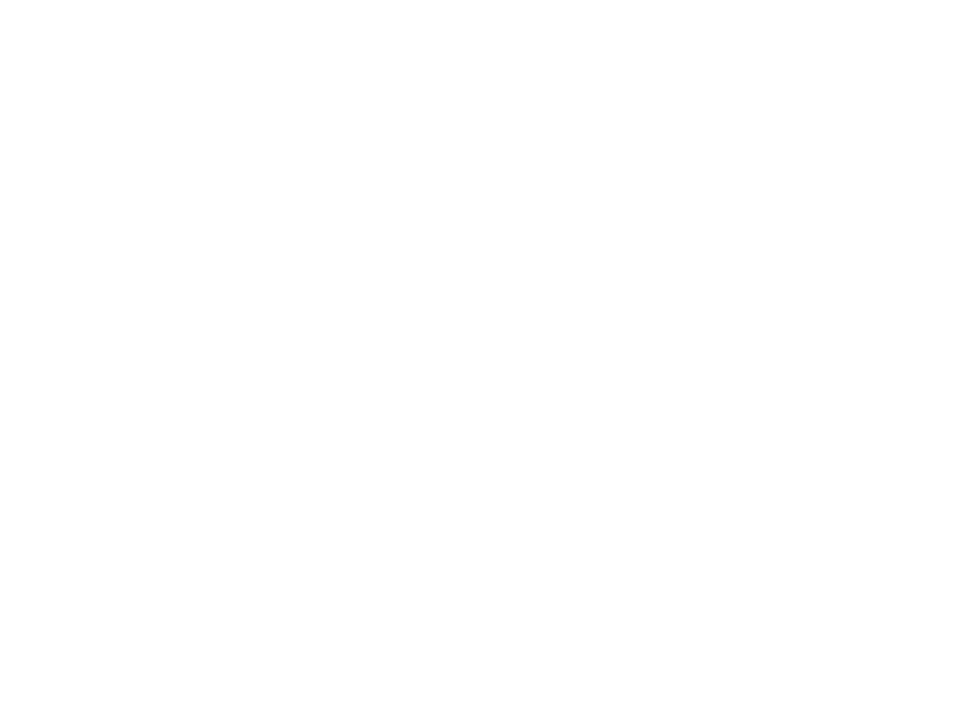
drag, startPoint x: 160, startPoint y: 28, endPoint x: 192, endPoint y: 3, distance: 41.3
click at [182, 4] on html at bounding box center [479, 2] width 959 height 4
